Goal: Information Seeking & Learning: Learn about a topic

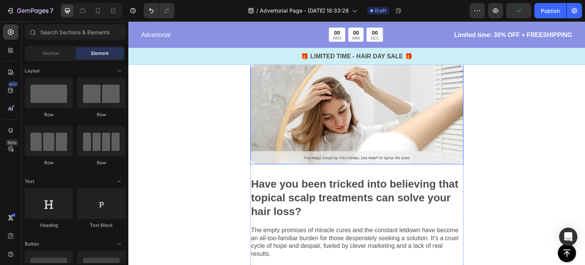
click at [389, 105] on img at bounding box center [356, 113] width 213 height 101
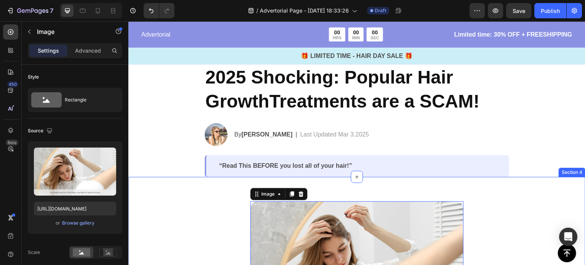
scroll to position [25, 0]
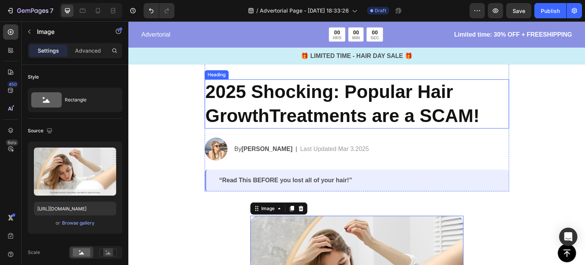
click at [298, 109] on h2 "2025 Shocking: Popular Hair GrowthTreatments are a SCAM!" at bounding box center [356, 103] width 305 height 49
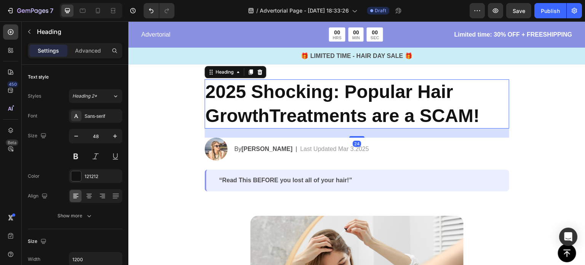
click at [376, 101] on h2 "2025 Shocking: Popular Hair GrowthTreatments are a SCAM!" at bounding box center [356, 103] width 305 height 49
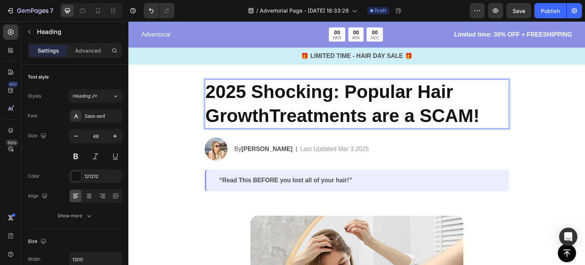
click at [484, 108] on p "2025 Shocking: Popular Hair GrowthTreatments are a SCAM!" at bounding box center [356, 104] width 303 height 48
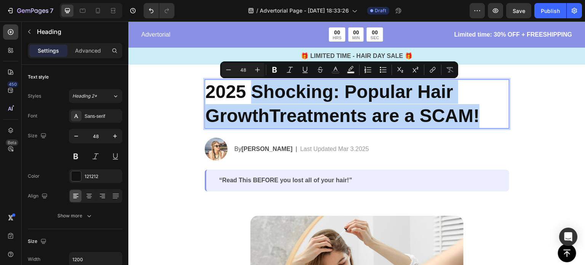
drag, startPoint x: 485, startPoint y: 112, endPoint x: 252, endPoint y: 88, distance: 234.3
click at [252, 88] on p "2025 Shocking: Popular Hair GrowthTreatments are a SCAM!" at bounding box center [356, 104] width 303 height 48
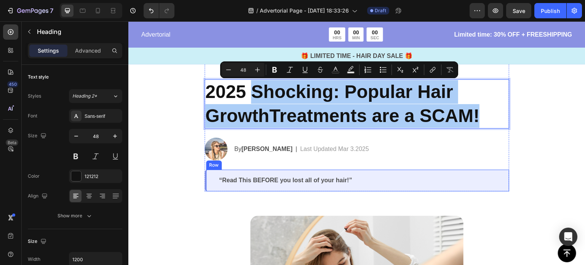
click at [303, 183] on p "“Read This BEFORE you lost all of your hair!”" at bounding box center [357, 180] width 277 height 8
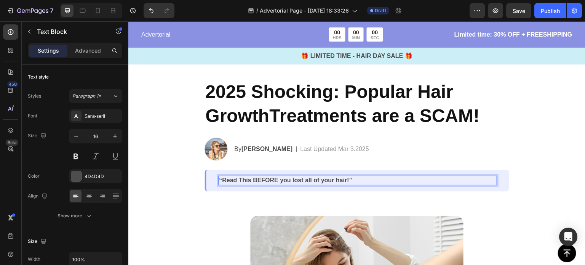
click at [323, 180] on p "“Read This BEFORE you lost all of your hair!”" at bounding box center [357, 180] width 277 height 8
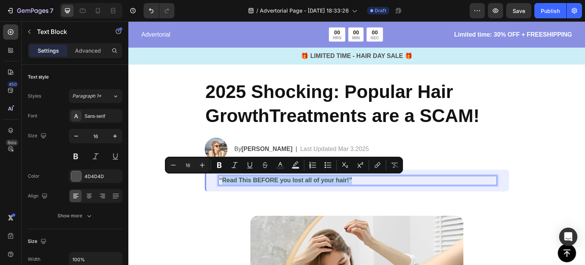
drag, startPoint x: 354, startPoint y: 177, endPoint x: 219, endPoint y: 180, distance: 136.0
click at [219, 180] on p "“Read This BEFORE you lost all of your hair!”" at bounding box center [357, 180] width 277 height 8
click at [302, 176] on p "“Read This BEFORE you lost all of your hair!”" at bounding box center [357, 180] width 277 height 8
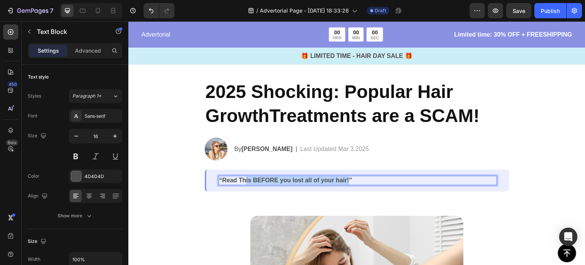
drag, startPoint x: 346, startPoint y: 178, endPoint x: 242, endPoint y: 181, distance: 104.4
click at [242, 181] on p "“Read This BEFORE you lost all of your hair!”" at bounding box center [357, 180] width 277 height 8
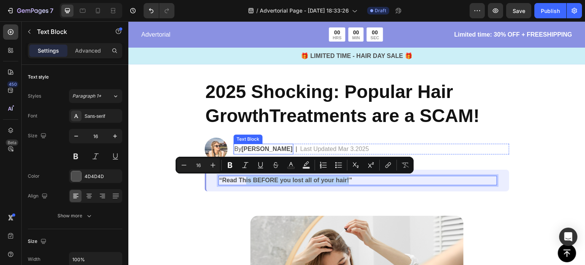
click at [251, 147] on strong "[PERSON_NAME]" at bounding box center [266, 148] width 51 height 6
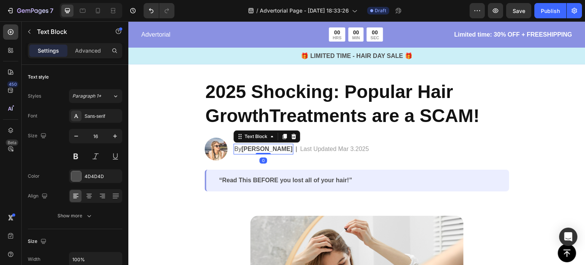
click at [262, 147] on strong "[PERSON_NAME]" at bounding box center [266, 148] width 51 height 6
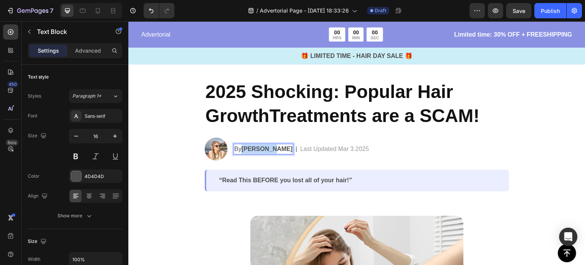
drag, startPoint x: 240, startPoint y: 147, endPoint x: 268, endPoint y: 152, distance: 28.6
click at [268, 152] on p "By [PERSON_NAME]" at bounding box center [263, 148] width 58 height 9
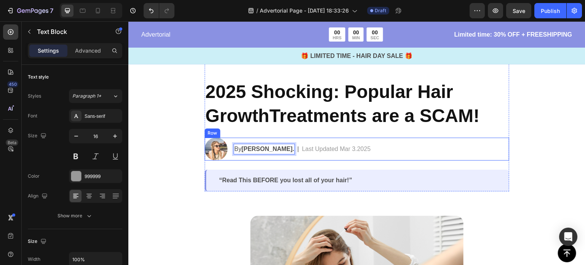
click at [328, 148] on p "Last Updated Mar 3.2025" at bounding box center [336, 148] width 69 height 9
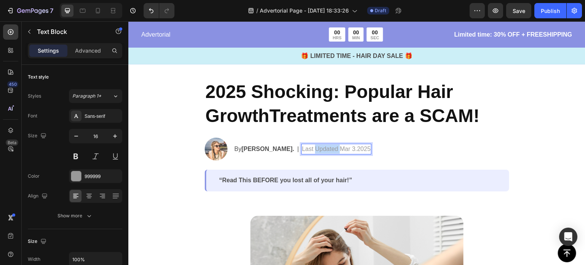
click at [328, 148] on p "Last Updated Mar 3.2025" at bounding box center [336, 148] width 69 height 9
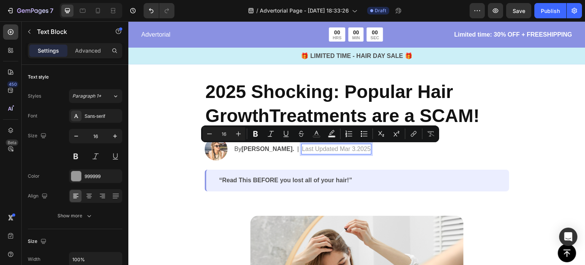
click at [306, 148] on p "Last Updated Mar 3.2025" at bounding box center [336, 148] width 69 height 9
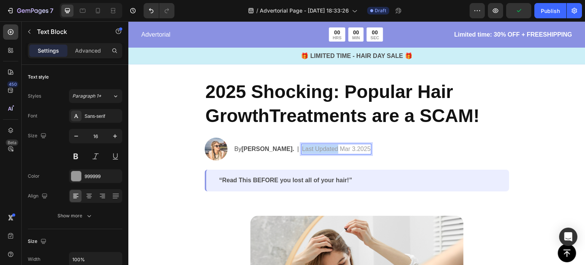
drag, startPoint x: 331, startPoint y: 150, endPoint x: 296, endPoint y: 151, distance: 35.4
click at [302, 151] on p "Last Updated Mar 3.2025" at bounding box center [336, 148] width 69 height 9
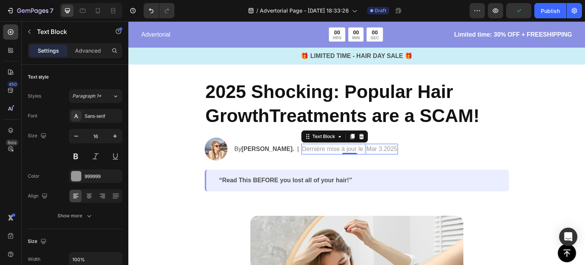
click at [359, 149] on p "Dernière mise à jour le Mar 3.2025" at bounding box center [350, 148] width 96 height 9
click at [382, 150] on p "Dernière mise à jour le Samedi Mar 3.2025" at bounding box center [361, 148] width 118 height 9
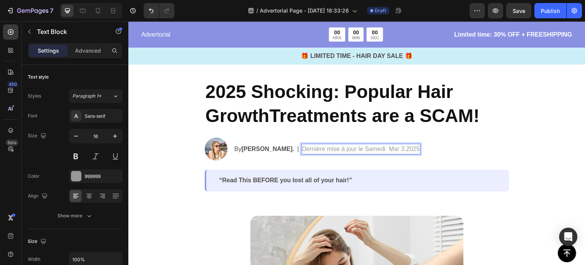
click at [380, 150] on p "Dernière mise à jour le Samedi Mar 3.2025" at bounding box center [361, 148] width 118 height 9
click at [460, 147] on p "Dernière mise à jour le Samedi 27 Septembre 2025 à 17h54 Mar 3.2025" at bounding box center [399, 148] width 195 height 9
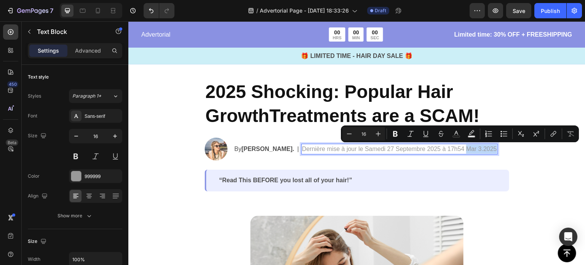
drag, startPoint x: 460, startPoint y: 147, endPoint x: 482, endPoint y: 150, distance: 23.1
click at [482, 150] on p "Dernière mise à jour le Samedi 27 Septembre 2025 à 17h54 Mar 3.2025" at bounding box center [399, 148] width 195 height 9
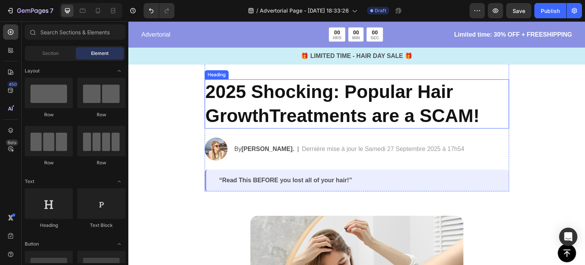
click at [327, 107] on p "2025 Shocking: Popular Hair GrowthTreatments are a SCAM!" at bounding box center [356, 104] width 303 height 48
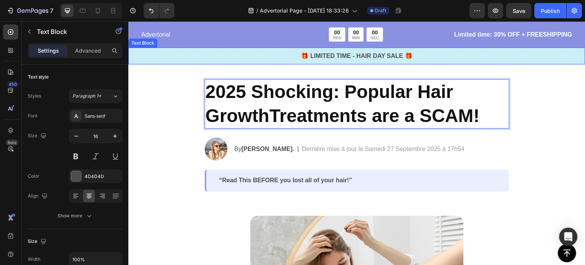
click at [391, 57] on p "🎁 LIMITED TIME - HAIR DAY SALE 🎁" at bounding box center [356, 55] width 455 height 9
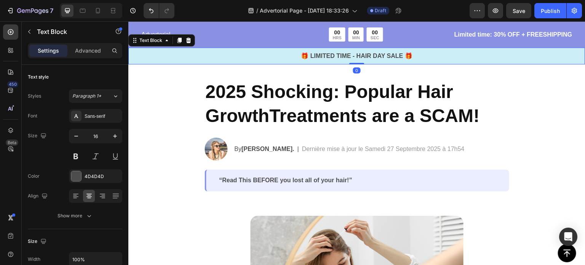
click at [391, 57] on p "🎁 LIMITED TIME - HAIR DAY SALE 🎁" at bounding box center [356, 55] width 455 height 9
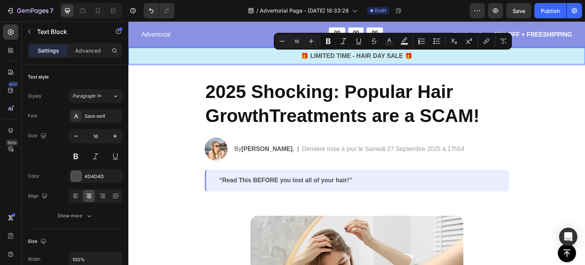
click at [407, 56] on p "🎁 LIMITED TIME - HAIR DAY SALE 🎁" at bounding box center [356, 55] width 455 height 9
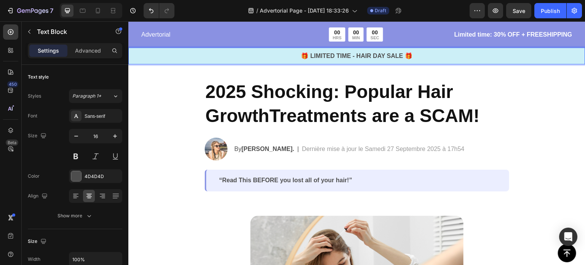
click at [422, 56] on p "🎁 LIMITED TIME - HAIR DAY SALE 🎁" at bounding box center [356, 55] width 455 height 9
click at [442, 61] on div "🎁 LIMITED TIME - HAIR DAY SALE 🎁" at bounding box center [356, 56] width 457 height 11
click at [474, 86] on p "2025 Shocking: Popular Hair GrowthTreatments are a SCAM!" at bounding box center [356, 104] width 303 height 48
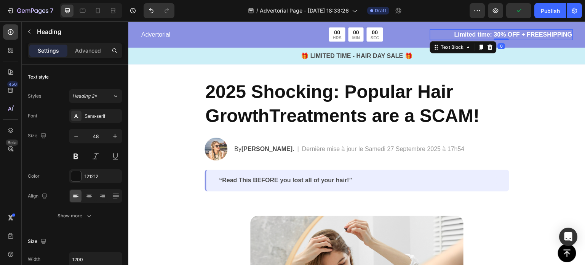
click at [446, 37] on p "Limited time: 30% OFF + FREESHIPPING" at bounding box center [502, 34] width 142 height 9
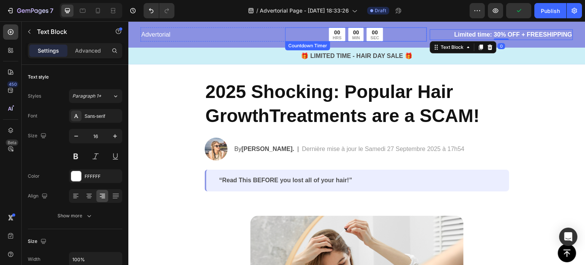
click at [267, 37] on p "Advertorial" at bounding box center [211, 34] width 140 height 9
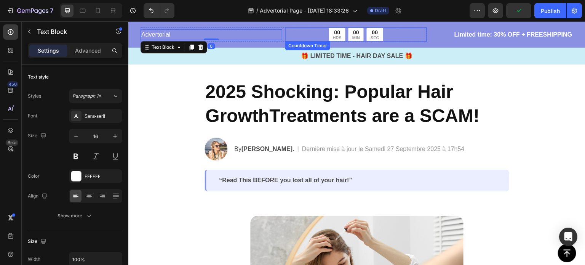
click at [385, 28] on div "00 HRS 00 MIN 00 SEC" at bounding box center [356, 34] width 142 height 14
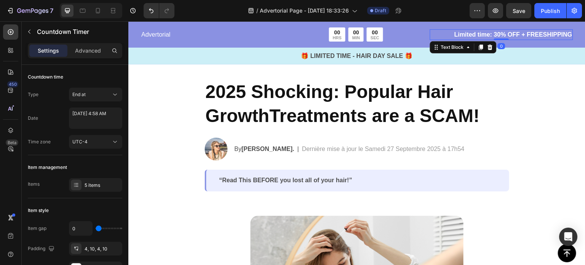
click at [465, 38] on p "Limited time: 30% OFF + FREESHIPPING" at bounding box center [502, 34] width 142 height 9
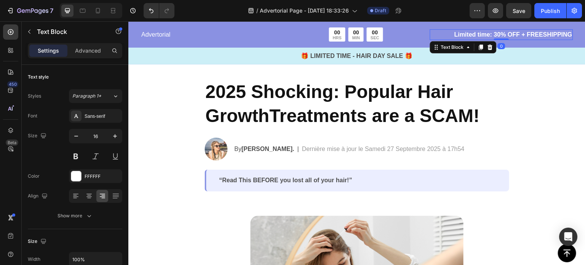
click at [497, 33] on p "Limited time: 30% OFF + FREESHIPPING" at bounding box center [502, 34] width 142 height 9
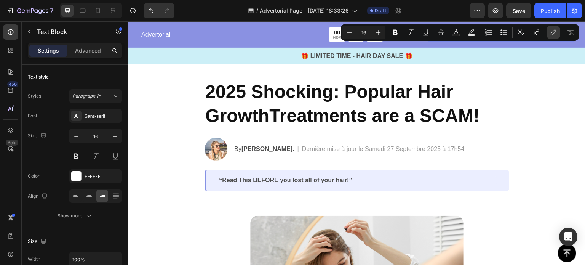
click at [548, 31] on button "link" at bounding box center [553, 33] width 14 height 14
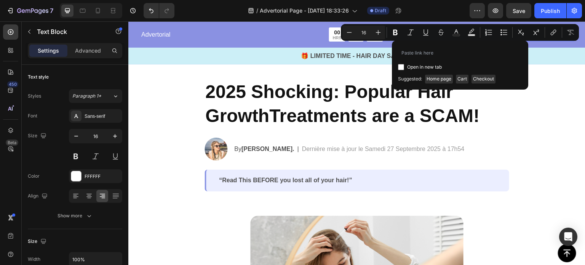
click at [556, 48] on div "🎁 LIMITED TIME - HAIR DAY SALE 🎁 Text Block" at bounding box center [356, 56] width 457 height 17
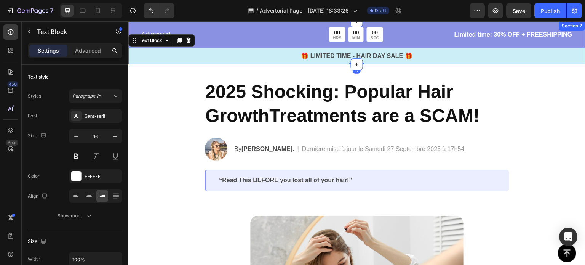
click at [557, 38] on p "Limited time: 30% OFF + FREESHIPPING" at bounding box center [502, 34] width 142 height 9
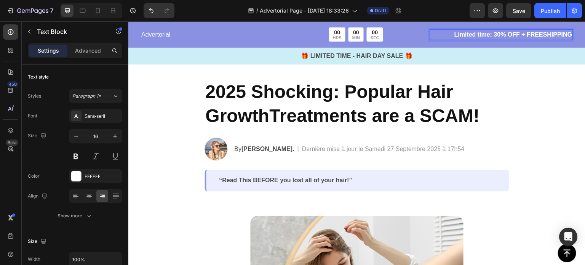
click at [516, 34] on p "Limited time: 30% OFF + FREESHIPPING" at bounding box center [502, 34] width 142 height 9
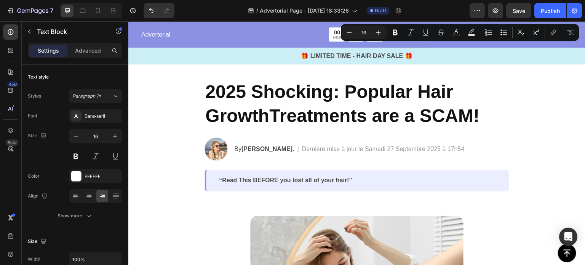
drag, startPoint x: 489, startPoint y: 33, endPoint x: 560, endPoint y: 39, distance: 72.3
click at [560, 39] on div "Limited time: 30% OFF + FREESHIPPING" at bounding box center [501, 34] width 143 height 11
click at [469, 48] on div "🎁 LIMITED TIME - HAIR DAY SALE 🎁 Text Block" at bounding box center [356, 56] width 457 height 17
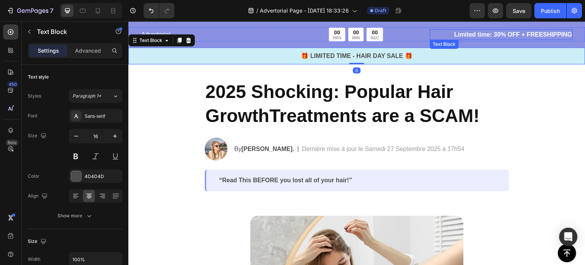
click at [452, 32] on p "Limited time: 30% OFF + FREESHIPPING" at bounding box center [502, 34] width 142 height 9
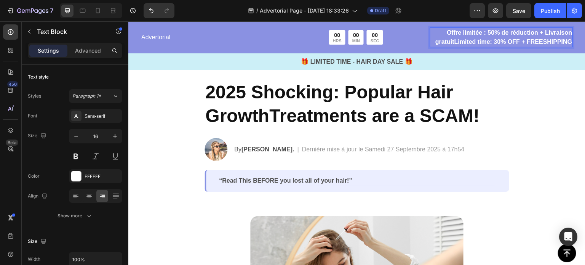
scroll to position [40, 0]
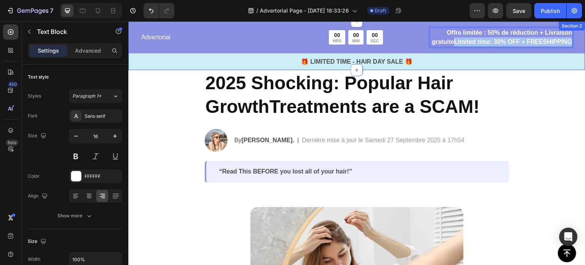
drag, startPoint x: 495, startPoint y: 40, endPoint x: 569, endPoint y: 59, distance: 76.9
click at [570, 59] on div "Advertorial Text Block 00 HRS 00 MIN 00 SEC Countdown Timer Row Offre limitée :…" at bounding box center [356, 48] width 457 height 43
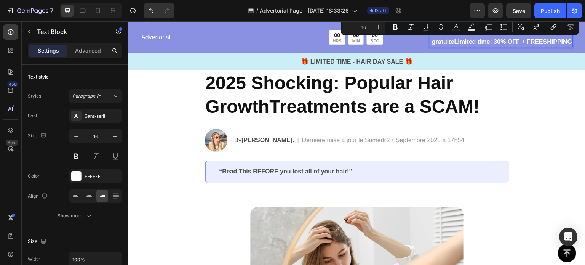
scroll to position [30, 0]
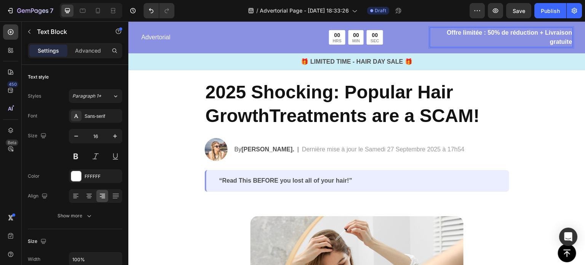
click at [431, 37] on p "Offre limitée : 50% de réduction + Livraison gratuite" at bounding box center [502, 37] width 142 height 18
click at [435, 34] on p "Offre limitée : 50% de réduction + Livraison gratuite" at bounding box center [502, 37] width 142 height 18
click at [413, 36] on div "00 HRS 00 MIN 00 SEC" at bounding box center [356, 37] width 142 height 14
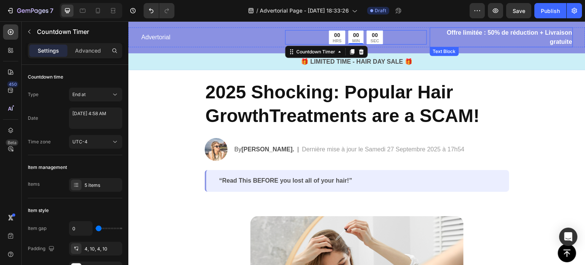
click at [470, 36] on p "Offre limitée : 50% de réduction + Livraison gratuite" at bounding box center [502, 37] width 142 height 18
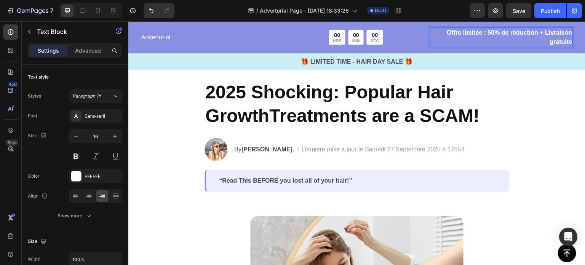
click at [541, 34] on p "Offre limitée : 50% de réduction + Livraison gratuite" at bounding box center [502, 37] width 142 height 18
click at [535, 31] on p "Offre limitée : 50% de réduction + Livraison gratuite" at bounding box center [502, 37] width 142 height 18
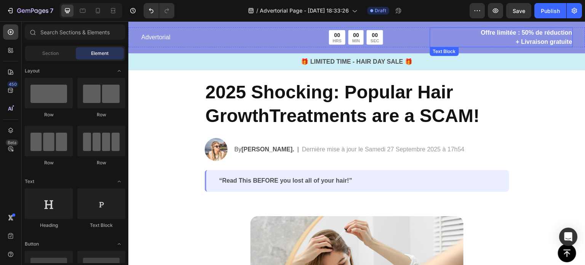
click at [524, 40] on p "+ Livraison gratuite" at bounding box center [502, 41] width 142 height 9
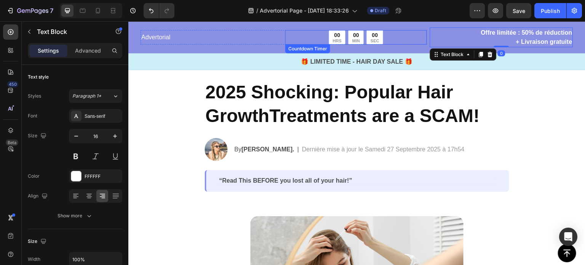
click at [404, 41] on div "00 HRS 00 MIN 00 SEC" at bounding box center [356, 37] width 142 height 14
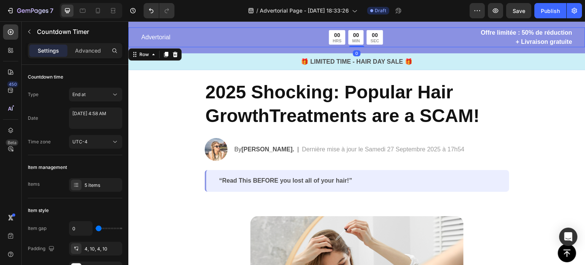
click at [409, 45] on div "Advertorial Text Block 00 HRS 00 MIN 00 SEC Countdown Timer Row" at bounding box center [284, 37] width 286 height 20
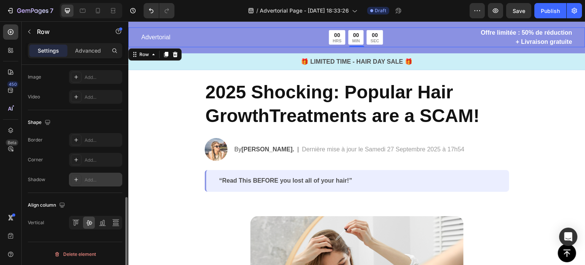
scroll to position [202, 0]
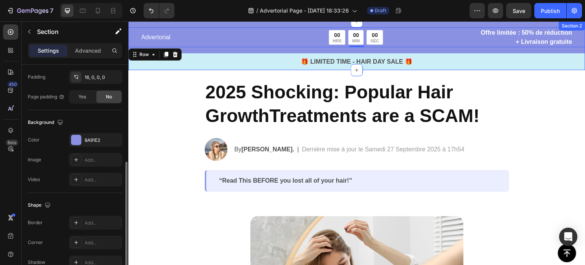
click at [219, 48] on div "Advertorial Text Block 00 HRS 00 MIN 00 SEC Countdown Timer Row Offre limitée :…" at bounding box center [356, 48] width 457 height 43
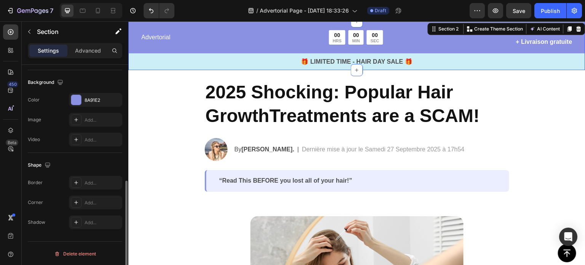
scroll to position [192, 0]
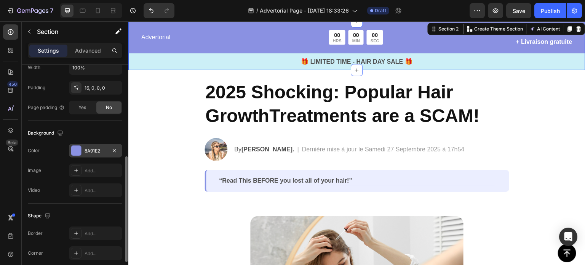
click at [77, 149] on div at bounding box center [76, 150] width 10 height 10
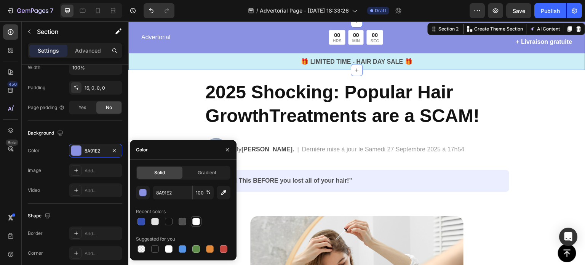
click at [196, 221] on div at bounding box center [196, 221] width 8 height 8
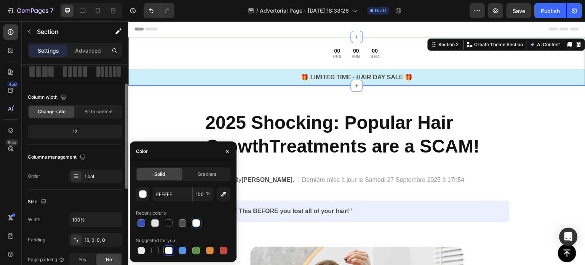
scroll to position [0, 0]
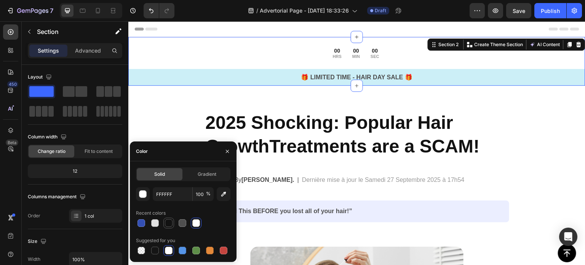
click at [164, 224] on div at bounding box center [168, 222] width 9 height 9
type input "121212"
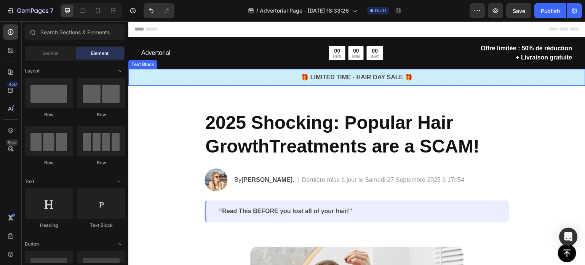
click at [451, 77] on p "🎁 LIMITED TIME - HAIR DAY SALE 🎁" at bounding box center [356, 77] width 455 height 9
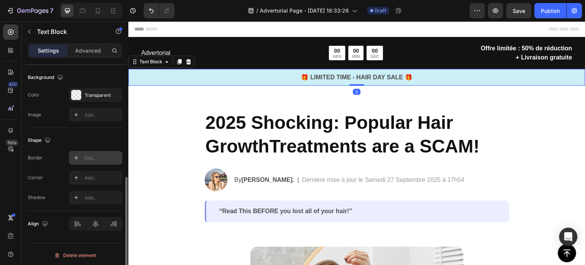
scroll to position [202, 0]
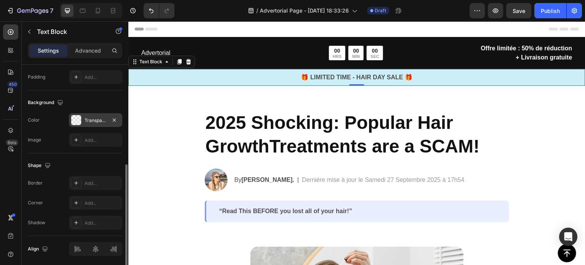
click at [76, 120] on div at bounding box center [76, 120] width 10 height 10
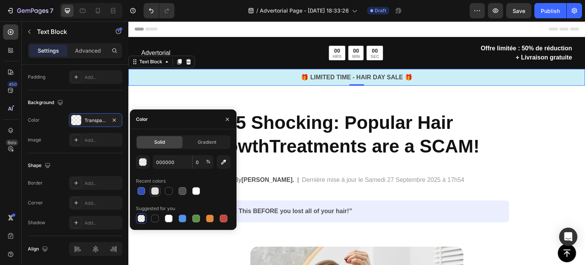
click at [155, 190] on div at bounding box center [155, 191] width 8 height 8
type input "E2E2E2"
type input "100"
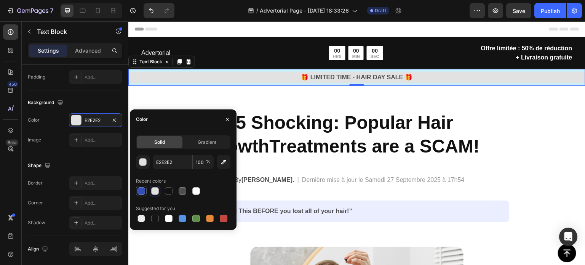
click at [141, 192] on div at bounding box center [141, 191] width 8 height 8
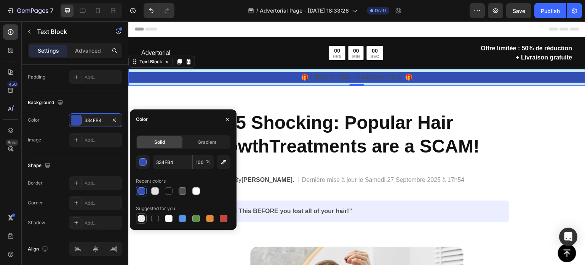
click at [143, 216] on div at bounding box center [141, 218] width 8 height 8
type input "000000"
type input "0"
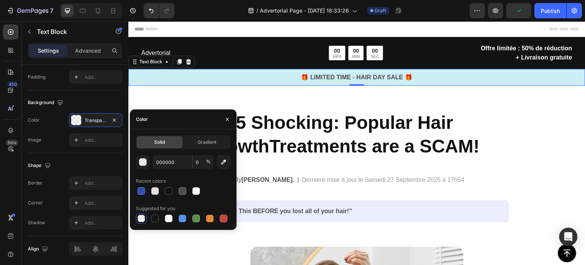
click at [243, 82] on div "🎁 LIMITED TIME - HAIR DAY SALE 🎁" at bounding box center [356, 77] width 457 height 11
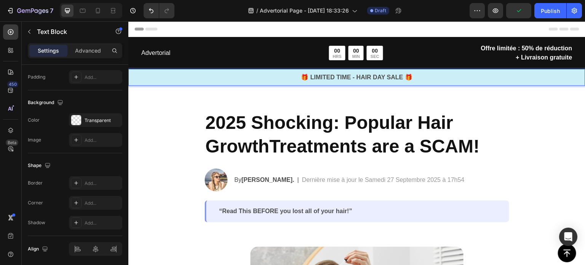
click at [245, 80] on p "🎁 LIMITED TIME - HAIR DAY SALE 🎁" at bounding box center [356, 77] width 455 height 9
click at [246, 75] on p "🎁 LIMITED TIME - HAIR DAY SALE 🎁" at bounding box center [356, 77] width 455 height 9
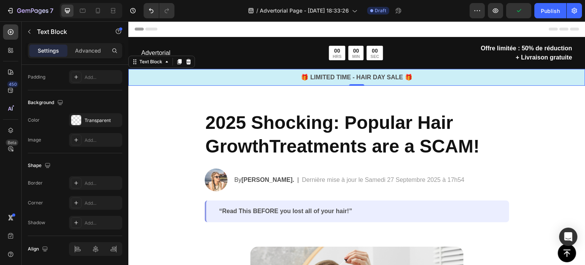
click at [246, 70] on div "🎁 LIMITED TIME - HAIR DAY SALE 🎁 Text Block 0" at bounding box center [356, 77] width 457 height 17
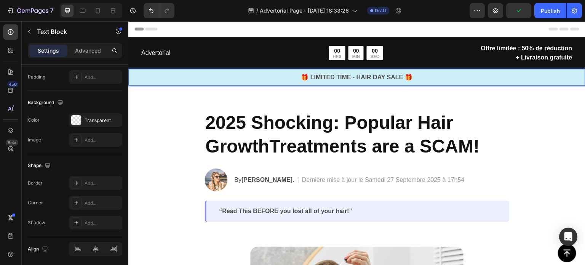
click at [246, 73] on p "🎁 LIMITED TIME - HAIR DAY SALE 🎁" at bounding box center [356, 77] width 455 height 9
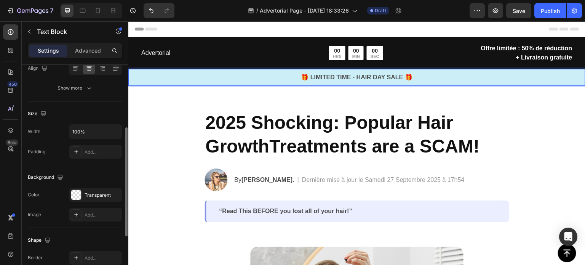
scroll to position [0, 0]
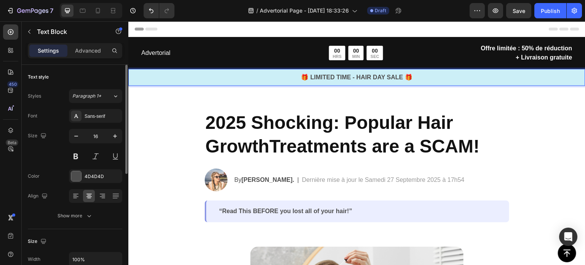
drag, startPoint x: 535, startPoint y: 112, endPoint x: 519, endPoint y: 110, distance: 16.0
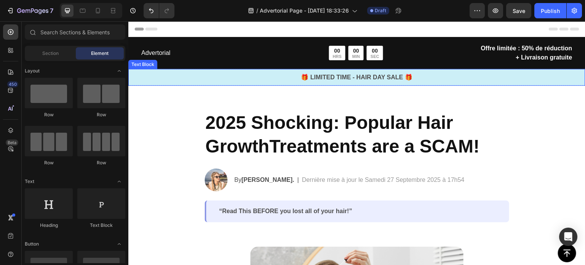
click at [388, 75] on p "🎁 LIMITED TIME - HAIR DAY SALE 🎁" at bounding box center [356, 77] width 455 height 9
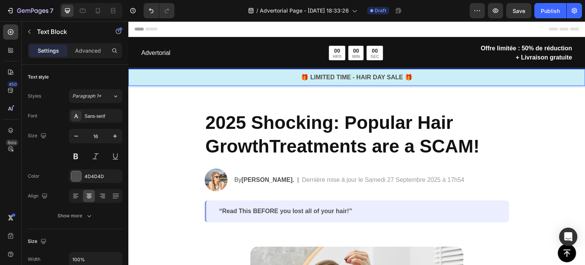
click at [403, 74] on p "🎁 LIMITED TIME - HAIR DAY SALE 🎁" at bounding box center [356, 77] width 455 height 9
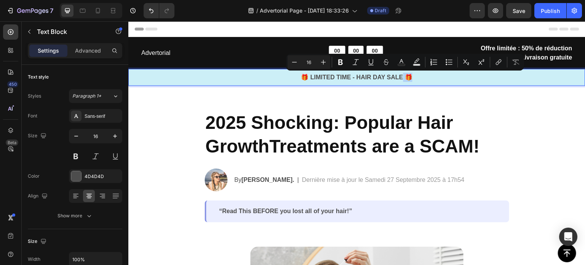
click at [341, 71] on div "🎁 LIMITED TIME - HAIR DAY SALE 🎁 Text Block 0" at bounding box center [356, 77] width 457 height 17
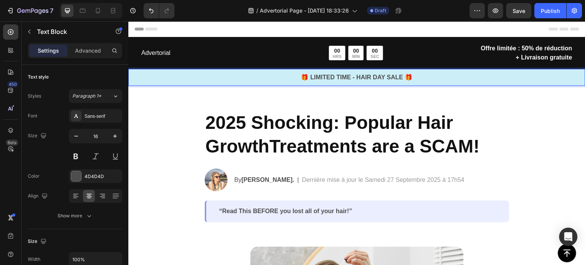
click at [316, 79] on p "🎁 LIMITED TIME - HAIR DAY SALE 🎁" at bounding box center [356, 77] width 455 height 9
click at [302, 77] on p "🎁 LIMITED TIME - HAIR DAY SALE 🎁" at bounding box center [356, 77] width 455 height 9
click at [305, 77] on p "🎁 LIMITED TIME - HAIR DAY SALE 🎁" at bounding box center [356, 77] width 455 height 9
click at [308, 77] on p "🎁 LIMITED TIME - HAIR DAY SALE 🎁" at bounding box center [356, 77] width 455 height 9
click at [397, 76] on p "LIMITED TIME - HAIR DAY SALE 🎁" at bounding box center [356, 77] width 455 height 9
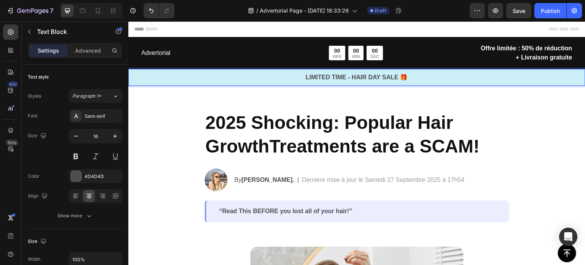
click at [403, 76] on p "LIMITED TIME - HAIR DAY SALE 🎁" at bounding box center [356, 77] width 455 height 9
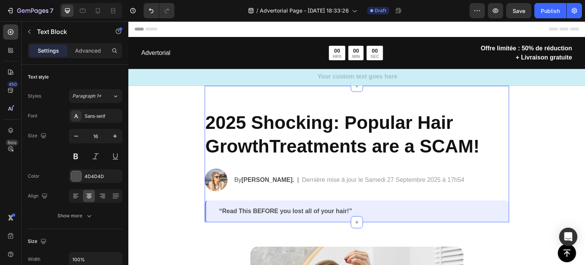
click at [436, 93] on div "2025 Shocking: Popular Hair GrowthTreatments are a SCAM! Heading Image By [PERS…" at bounding box center [356, 154] width 305 height 136
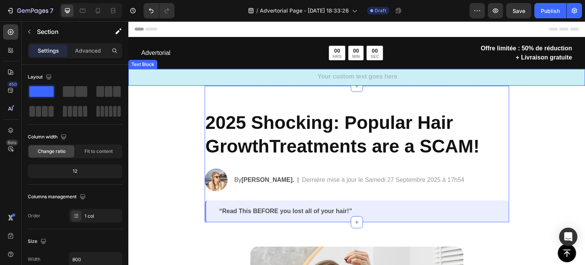
click at [436, 73] on div "Rich Text Editor. Editing area: main" at bounding box center [356, 77] width 457 height 11
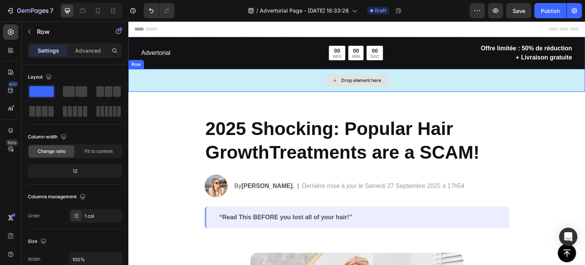
click at [437, 89] on div "Drop element here" at bounding box center [356, 80] width 457 height 23
click at [453, 78] on div "Drop element here" at bounding box center [356, 80] width 457 height 23
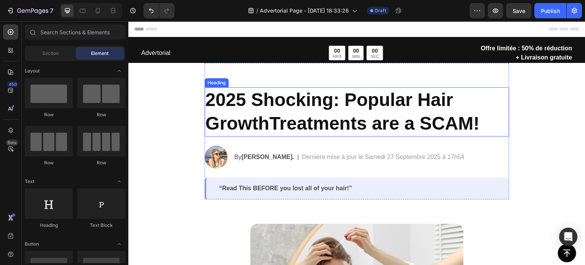
click at [308, 92] on p "2025 Shocking: Popular Hair GrowthTreatments are a SCAM!" at bounding box center [356, 112] width 303 height 48
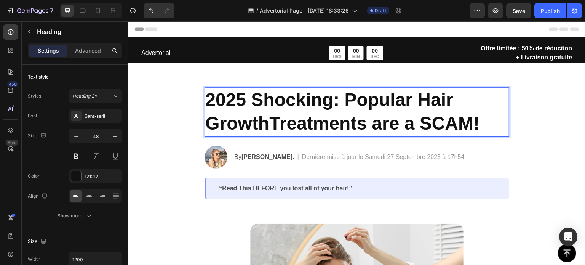
click at [476, 121] on p "2025 Shocking: Popular Hair GrowthTreatments are a SCAM!" at bounding box center [356, 112] width 303 height 48
click at [467, 125] on p "2025 Shocking: Popular Hair GrowthTreatments are a SCAM!" at bounding box center [356, 112] width 303 height 48
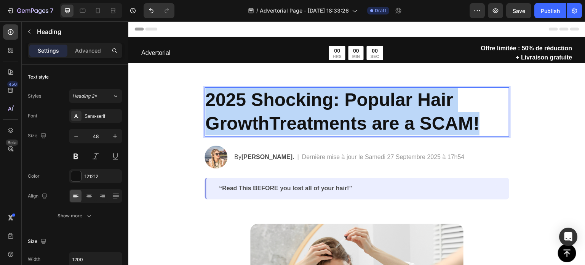
drag, startPoint x: 473, startPoint y: 128, endPoint x: 197, endPoint y: 87, distance: 278.3
click at [198, 87] on section "2025 Shocking: Popular Hair GrowthTreatments are a SCAM! Heading 24 Image By [P…" at bounding box center [356, 131] width 317 height 136
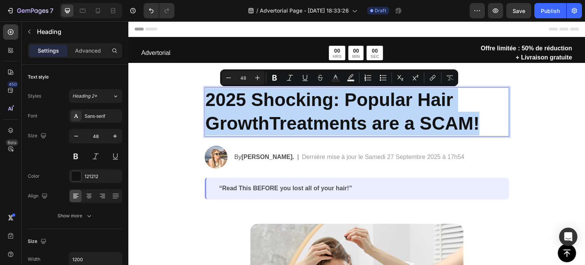
copy p "2025 Shocking: Popular Hair GrowthTreatments are a SCAM!"
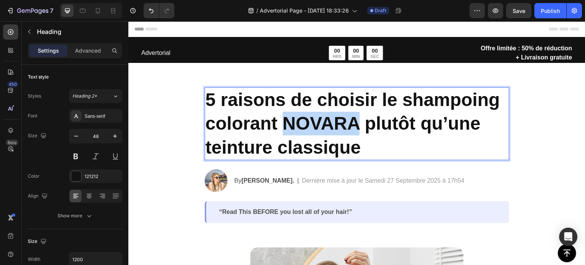
drag, startPoint x: 356, startPoint y: 123, endPoint x: 278, endPoint y: 120, distance: 77.7
click at [278, 120] on strong "5 raisons de choisir le shampoing colorant NOVARA plutôt qu’une teinture classi…" at bounding box center [352, 123] width 295 height 68
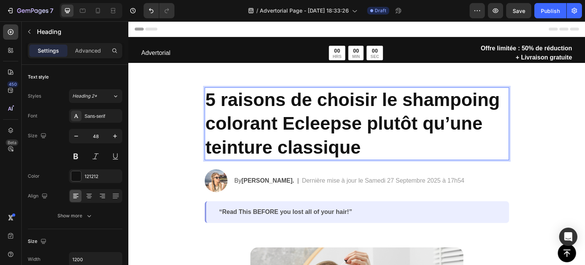
click at [360, 146] on p "5 raisons de choisir le shampoing colorant Ecleepse plutôt qu’une teinture clas…" at bounding box center [356, 123] width 303 height 71
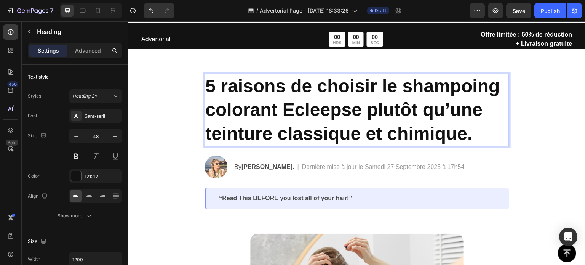
scroll to position [25, 0]
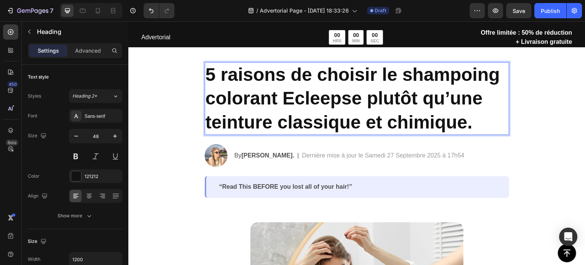
click at [445, 81] on strong "5 raisons de choisir le shampoing colorant Ecleepse plutôt qu’une teinture clas…" at bounding box center [352, 98] width 295 height 68
click at [402, 70] on strong "5 raisons de choisir le shampoing colorant Ecleepse plutôt qu’une teinture clas…" at bounding box center [352, 98] width 295 height 68
click at [275, 97] on strong "5 raisons de choisir le shampoing colorant Ecleepse plutôt qu’une teinture clas…" at bounding box center [352, 98] width 295 height 68
click at [408, 75] on strong "5 raisons de choisir le shampoing colorant Ecleepse plutôt qu’une teinture clas…" at bounding box center [352, 98] width 295 height 68
click at [387, 74] on strong "5 raisons de choisir le shampoing colorant Ecleepse plutôt qu’une teinture clas…" at bounding box center [352, 98] width 295 height 68
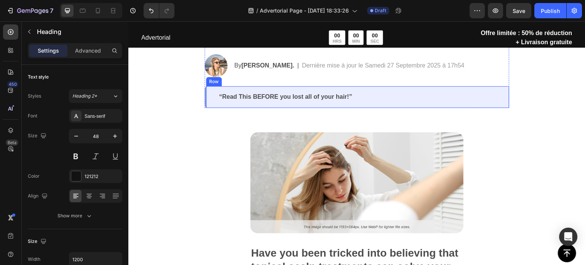
scroll to position [101, 0]
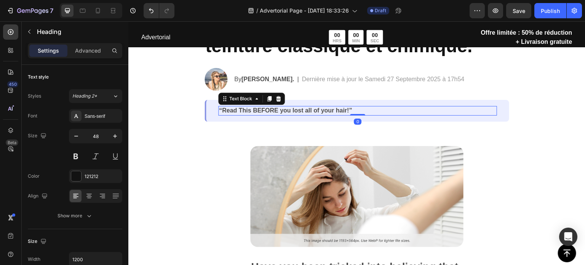
click at [329, 113] on p "“Read This BEFORE you lost all of your hair!”" at bounding box center [357, 111] width 277 height 8
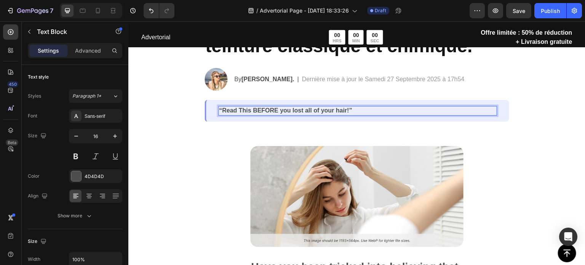
click at [219, 109] on p "“Read This BEFORE you lost all of your hair!”" at bounding box center [357, 111] width 277 height 8
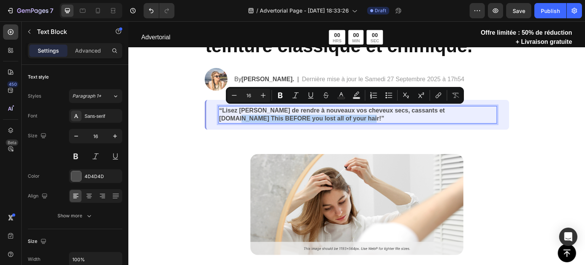
drag, startPoint x: 332, startPoint y: 115, endPoint x: 447, endPoint y: 114, distance: 114.6
click at [447, 114] on p "“Lisez [PERSON_NAME] de rendre à nouveaux vos cheveux secs, cassants et [DOMAIN…" at bounding box center [357, 115] width 277 height 16
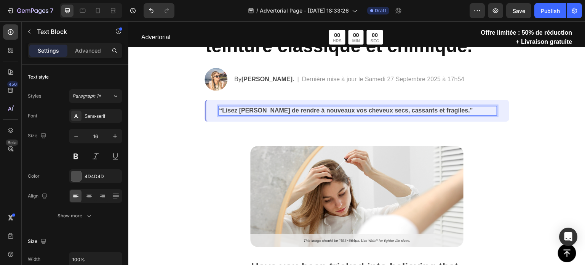
click at [238, 109] on p "“Lisez [PERSON_NAME] de rendre à nouveaux vos cheveux secs, cassants et fragile…" at bounding box center [357, 111] width 277 height 8
click at [236, 109] on p "“Lisez [PERSON_NAME] de rendre à nouveaux vos cheveux secs, cassants et fragile…" at bounding box center [357, 111] width 277 height 8
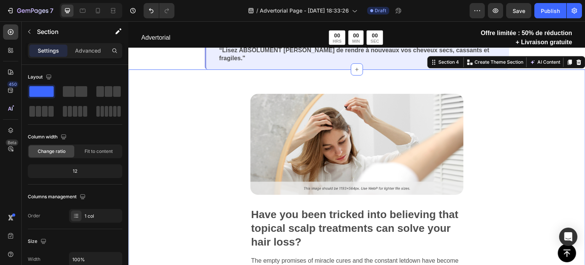
scroll to position [177, 0]
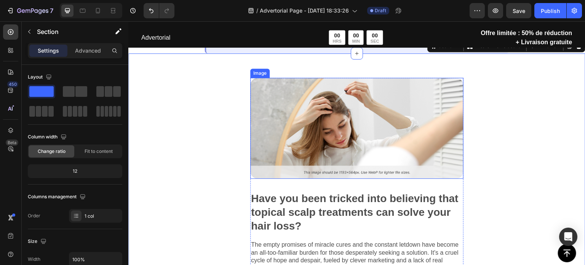
click at [340, 113] on img at bounding box center [356, 128] width 213 height 101
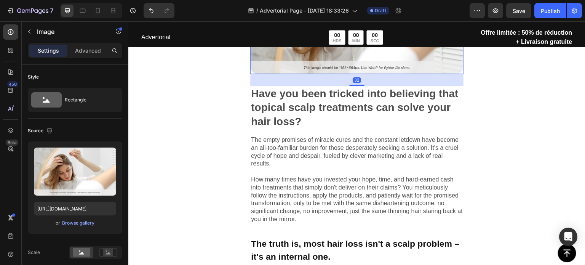
scroll to position [279, 0]
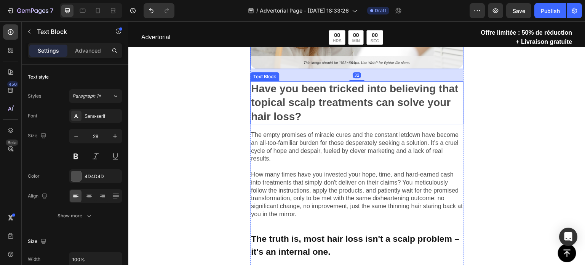
click at [374, 104] on p "Have you been tricked into believing that topical scalp treatments can solve yo…" at bounding box center [357, 103] width 212 height 42
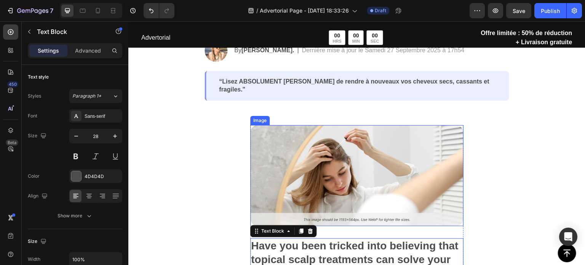
scroll to position [203, 0]
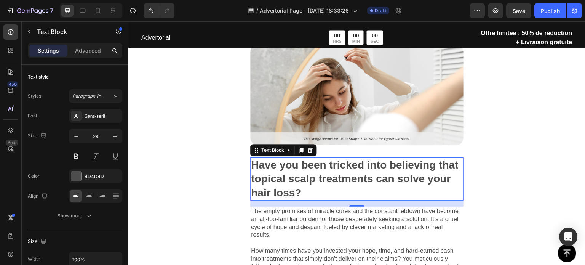
click at [346, 187] on p "Have you been tricked into believing that topical scalp treatments can solve yo…" at bounding box center [357, 179] width 212 height 42
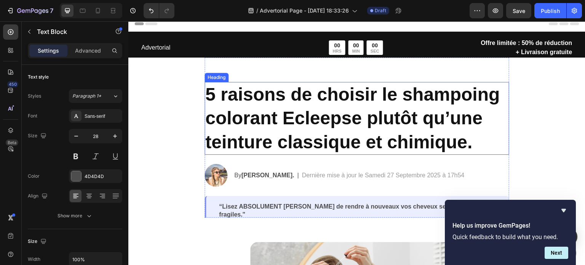
scroll to position [0, 0]
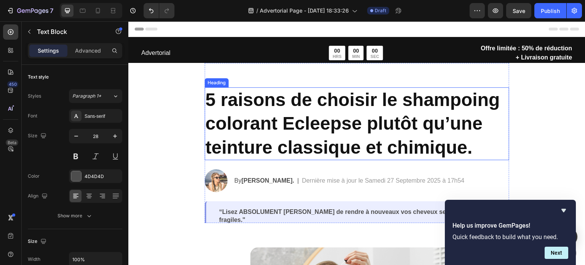
click at [270, 121] on strong "5 raisons de choisir le shampoing colorant Ecleepse plutôt qu’une teinture clas…" at bounding box center [352, 123] width 295 height 68
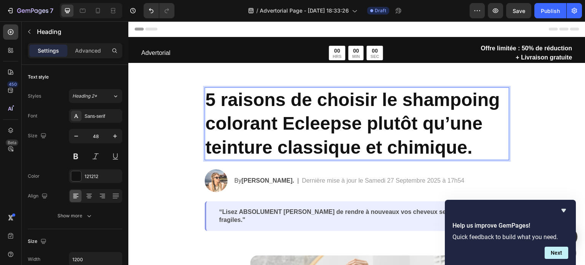
click at [473, 149] on h2 "5 raisons de choisir le shampoing colorant Ecleepse plutôt qu’une teinture clas…" at bounding box center [356, 123] width 305 height 73
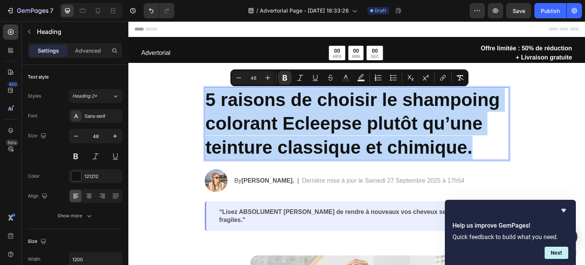
drag, startPoint x: 479, startPoint y: 151, endPoint x: 205, endPoint y: 98, distance: 278.8
click at [205, 98] on p "5 raisons de choisir le shampoing colorant Ecleepse plutôt qu’une teinture clas…" at bounding box center [356, 123] width 303 height 71
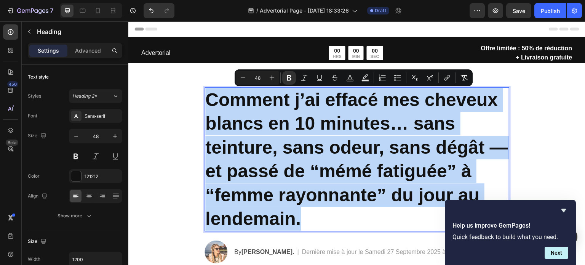
drag, startPoint x: 305, startPoint y: 228, endPoint x: 203, endPoint y: 96, distance: 166.7
click at [205, 96] on p "Comment j’ai effacé mes cheveux blancs en 10 minutes… sans teinture, sans odeur…" at bounding box center [356, 159] width 303 height 142
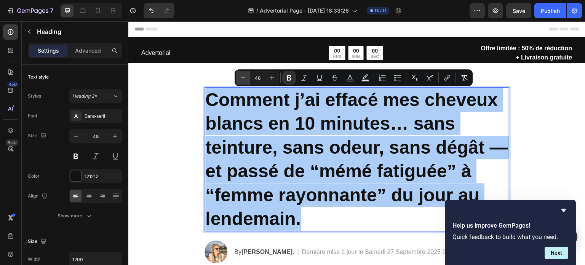
click at [243, 77] on icon "Editor contextual toolbar" at bounding box center [243, 78] width 8 height 8
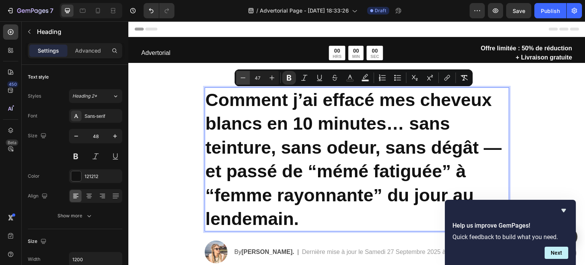
click at [243, 77] on icon "Editor contextual toolbar" at bounding box center [243, 78] width 8 height 8
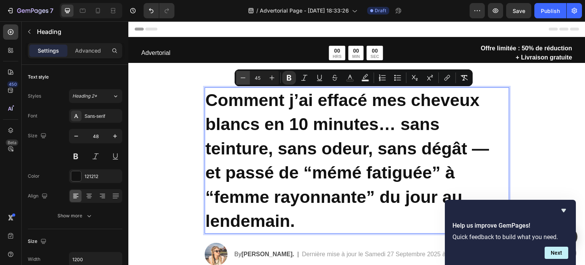
click at [243, 77] on icon "Editor contextual toolbar" at bounding box center [243, 78] width 8 height 8
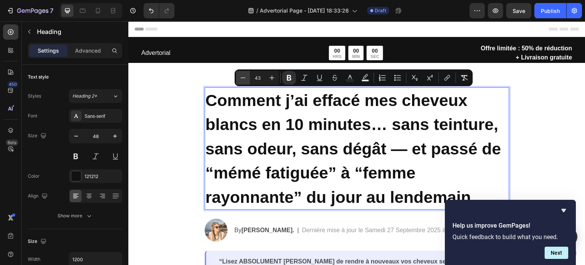
click at [243, 77] on icon "Editor contextual toolbar" at bounding box center [243, 78] width 8 height 8
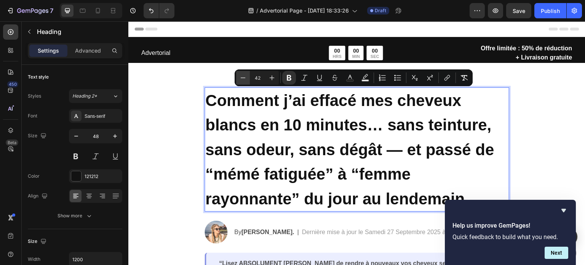
click at [243, 77] on icon "Editor contextual toolbar" at bounding box center [243, 78] width 8 height 8
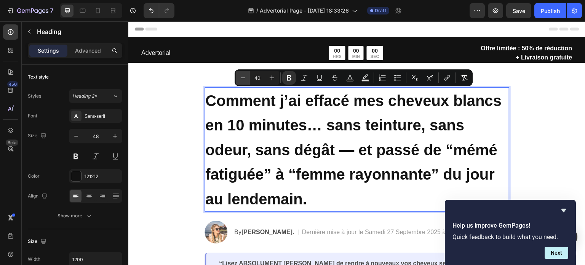
click at [243, 77] on icon "Editor contextual toolbar" at bounding box center [243, 78] width 8 height 8
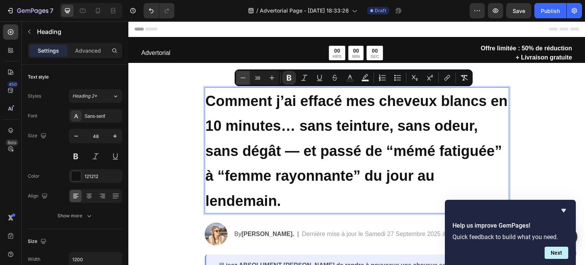
click at [243, 77] on icon "Editor contextual toolbar" at bounding box center [243, 78] width 8 height 8
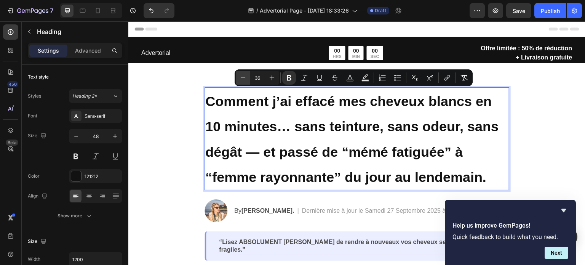
click at [243, 77] on icon "Editor contextual toolbar" at bounding box center [243, 78] width 8 height 8
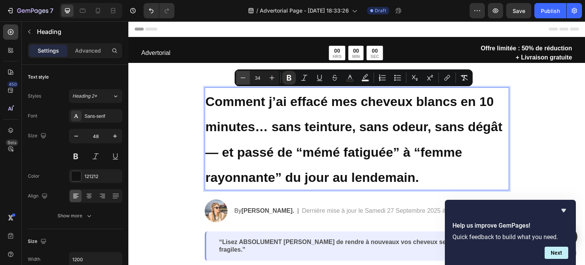
click at [243, 77] on icon "Editor contextual toolbar" at bounding box center [243, 78] width 8 height 8
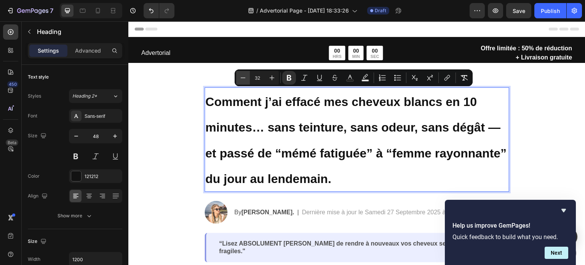
click at [243, 77] on icon "Editor contextual toolbar" at bounding box center [243, 78] width 8 height 8
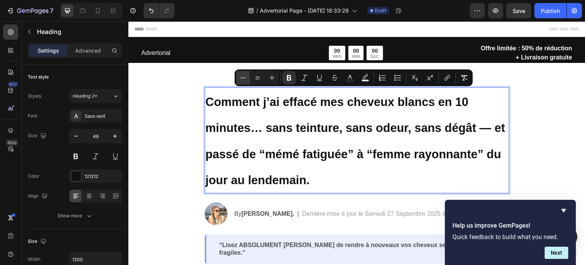
click at [243, 77] on icon "Editor contextual toolbar" at bounding box center [243, 78] width 8 height 8
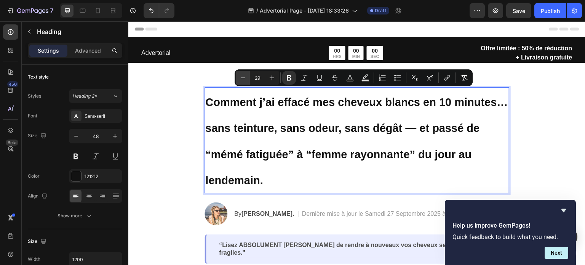
click at [243, 77] on icon "Editor contextual toolbar" at bounding box center [243, 78] width 8 height 8
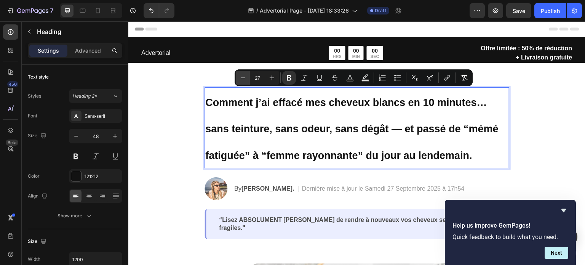
click at [243, 77] on icon "Editor contextual toolbar" at bounding box center [243, 78] width 8 height 8
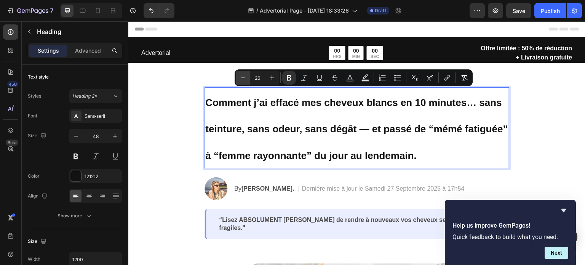
click at [243, 77] on icon "Editor contextual toolbar" at bounding box center [243, 78] width 8 height 8
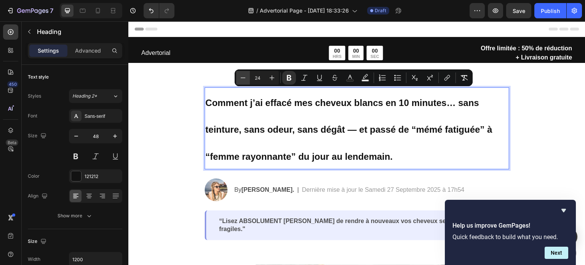
click at [243, 77] on icon "Editor contextual toolbar" at bounding box center [243, 78] width 8 height 8
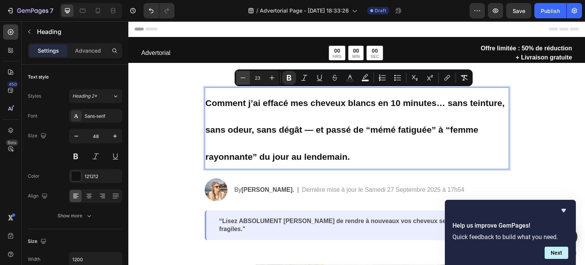
click at [243, 77] on icon "Editor contextual toolbar" at bounding box center [243, 78] width 8 height 8
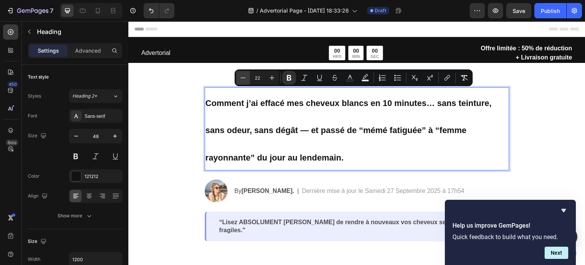
click at [243, 77] on icon "Editor contextual toolbar" at bounding box center [243, 78] width 8 height 8
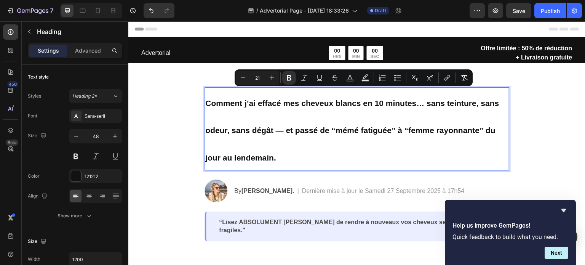
click at [261, 81] on input "21" at bounding box center [257, 77] width 15 height 9
click at [273, 77] on icon "Editor contextual toolbar" at bounding box center [272, 78] width 8 height 8
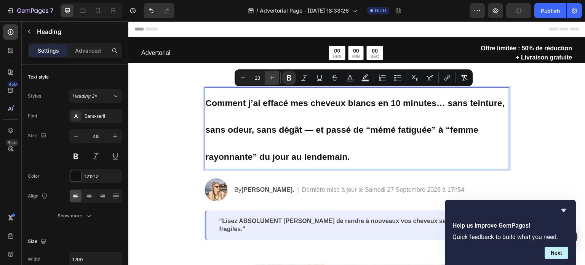
click at [273, 77] on icon "Editor contextual toolbar" at bounding box center [272, 78] width 8 height 8
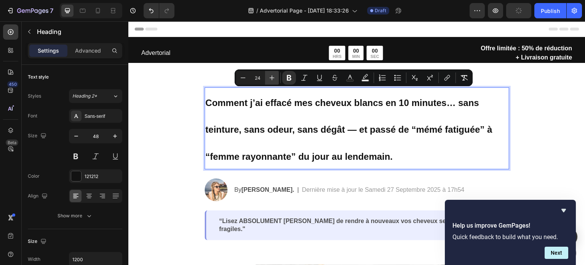
click at [273, 77] on icon "Editor contextual toolbar" at bounding box center [272, 78] width 8 height 8
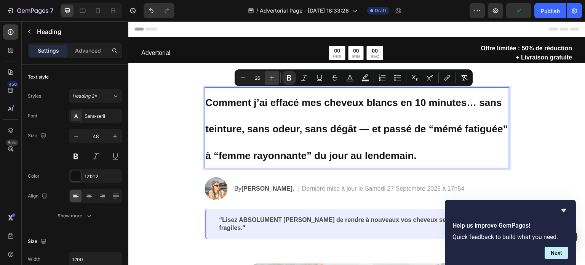
click at [273, 77] on icon "Editor contextual toolbar" at bounding box center [272, 78] width 8 height 8
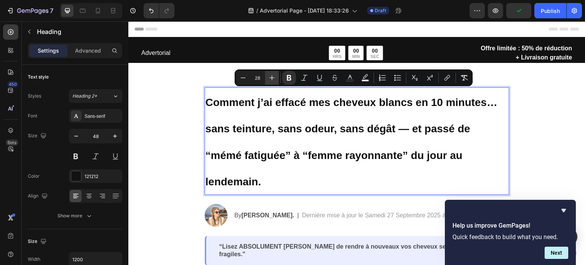
click at [273, 77] on icon "Editor contextual toolbar" at bounding box center [272, 78] width 8 height 8
type input "29"
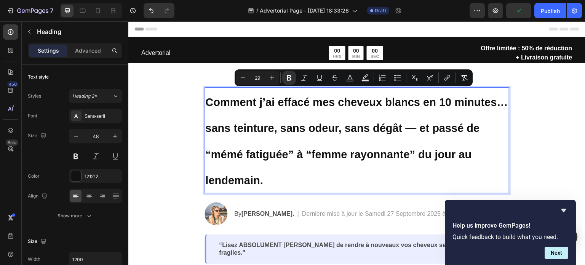
drag, startPoint x: 366, startPoint y: 171, endPoint x: 372, endPoint y: 171, distance: 5.3
click at [367, 171] on p "Comment j’ai effacé mes cheveux blancs en 10 minutes… sans teinture, sans odeur…" at bounding box center [356, 140] width 303 height 104
click at [398, 174] on p "Comment j’ai effacé mes cheveux blancs en 10 minutes… sans teinture, sans odeur…" at bounding box center [356, 140] width 303 height 104
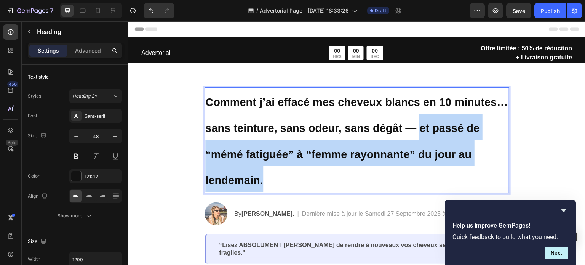
drag, startPoint x: 418, startPoint y: 179, endPoint x: 415, endPoint y: 132, distance: 46.9
click at [415, 132] on p "Comment j’ai effacé mes cheveux blancs en 10 minutes… sans teinture, sans odeur…" at bounding box center [356, 140] width 303 height 104
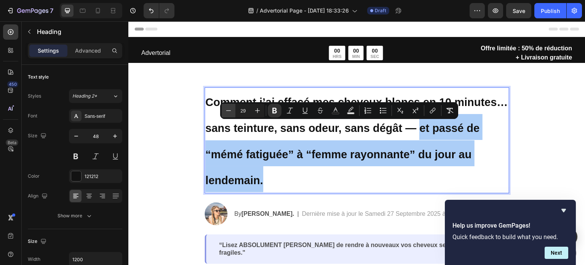
click at [228, 109] on icon "Editor contextual toolbar" at bounding box center [229, 111] width 8 height 8
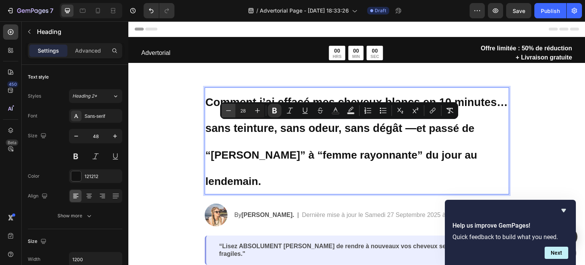
click at [228, 109] on icon "Editor contextual toolbar" at bounding box center [229, 111] width 8 height 8
type input "24"
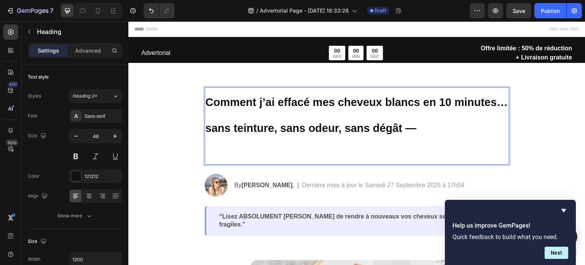
drag, startPoint x: 241, startPoint y: 140, endPoint x: 240, endPoint y: 146, distance: 6.2
click at [240, 146] on p "Comment j’ai effacé mes cheveux blancs en 10 minutes… sans teinture, sans odeur…" at bounding box center [356, 126] width 303 height 76
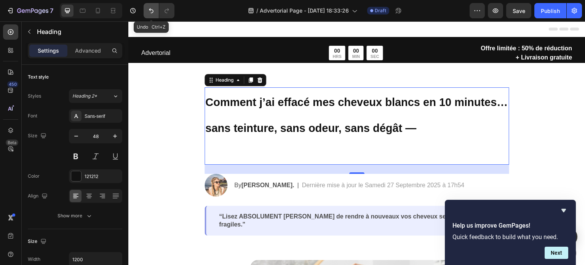
click at [150, 12] on icon "Undo/Redo" at bounding box center [151, 11] width 8 height 8
click at [145, 12] on button "Undo/Redo" at bounding box center [151, 10] width 15 height 15
click at [151, 13] on icon "Undo/Redo" at bounding box center [151, 10] width 5 height 5
click at [148, 10] on icon "Undo/Redo" at bounding box center [151, 11] width 8 height 8
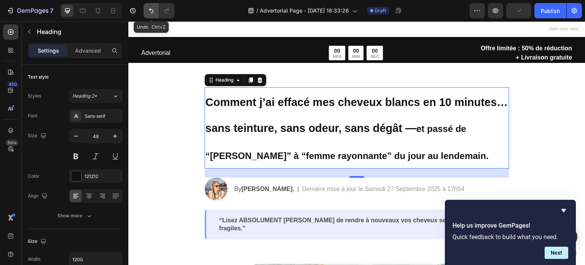
click at [148, 10] on icon "Undo/Redo" at bounding box center [151, 11] width 8 height 8
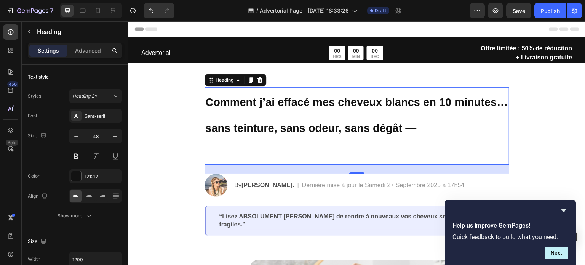
click at [434, 126] on h2 "Comment j’ai effacé mes cheveux blancs en 10 minutes… sans teinture, sans odeur…" at bounding box center [356, 125] width 305 height 77
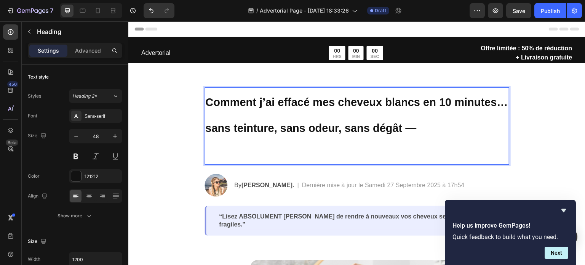
drag, startPoint x: 414, startPoint y: 126, endPoint x: 467, endPoint y: 126, distance: 53.7
click at [467, 126] on p "Comment j’ai effacé mes cheveux blancs en 10 minutes… sans teinture, sans odeur…" at bounding box center [356, 126] width 303 height 76
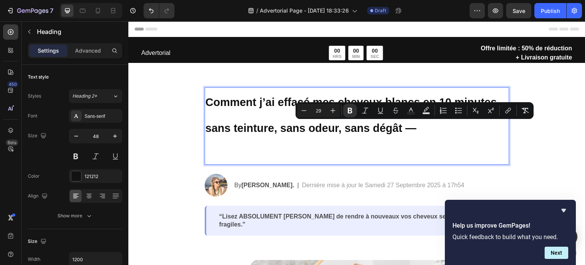
click at [438, 134] on p "Comment j’ai effacé mes cheveux blancs en 10 minutes… sans teinture, sans odeur…" at bounding box center [356, 126] width 303 height 76
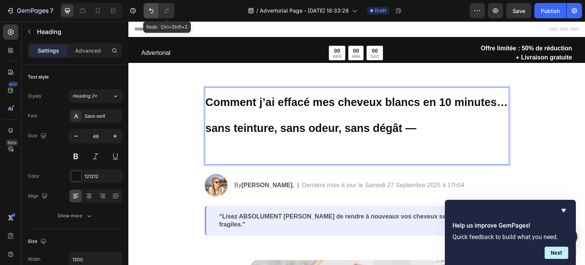
click at [158, 11] on button "Undo/Redo" at bounding box center [151, 10] width 15 height 15
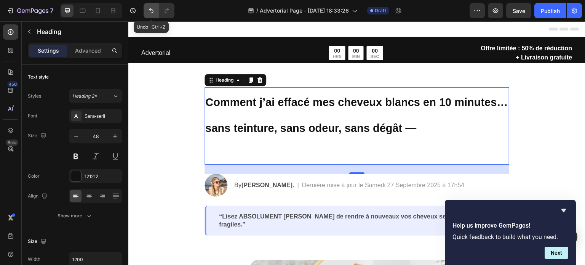
click at [157, 11] on button "Undo/Redo" at bounding box center [151, 10] width 15 height 15
click at [154, 11] on icon "Undo/Redo" at bounding box center [151, 11] width 8 height 8
click at [150, 13] on icon "Undo/Redo" at bounding box center [151, 11] width 8 height 8
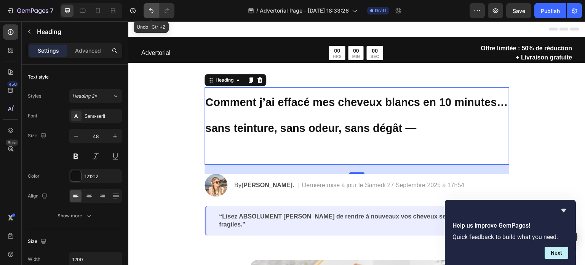
click at [150, 13] on icon "Undo/Redo" at bounding box center [151, 11] width 8 height 8
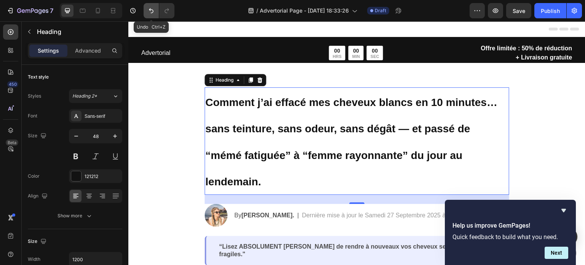
click at [150, 13] on icon "Undo/Redo" at bounding box center [151, 11] width 8 height 8
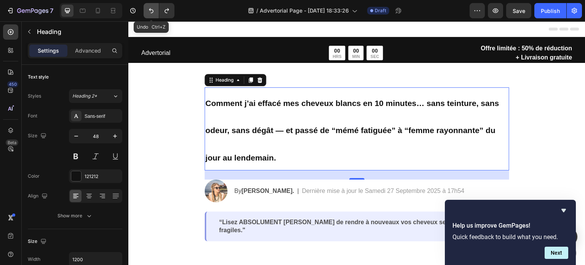
click at [150, 13] on icon "Undo/Redo" at bounding box center [151, 11] width 8 height 8
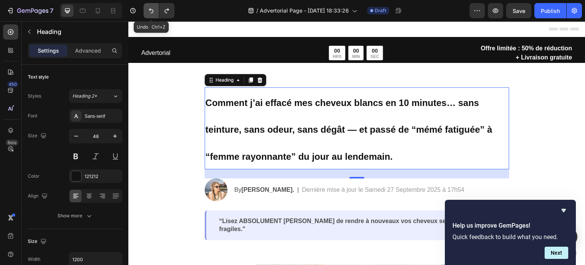
click at [150, 13] on icon "Undo/Redo" at bounding box center [151, 11] width 8 height 8
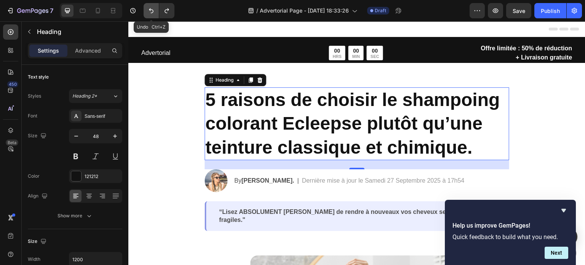
click at [150, 13] on icon "Undo/Redo" at bounding box center [151, 11] width 8 height 8
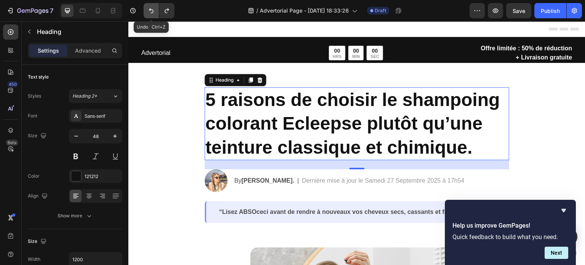
click at [150, 13] on icon "Undo/Redo" at bounding box center [151, 11] width 8 height 8
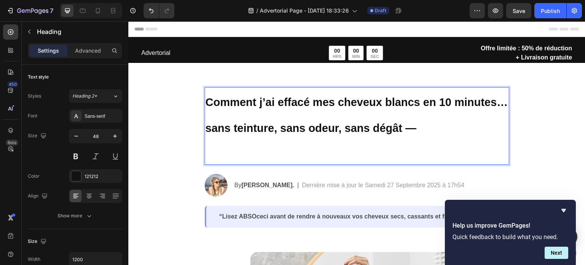
click at [420, 131] on p "Comment j’ai effacé mes cheveux blancs en 10 minutes… sans teinture, sans odeur…" at bounding box center [356, 126] width 303 height 76
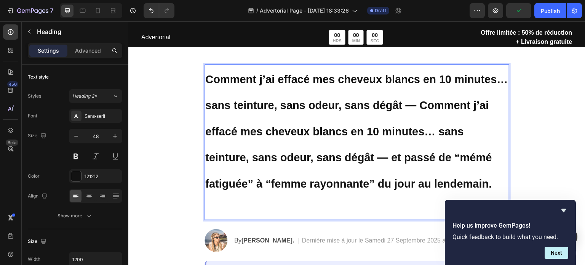
scroll to position [25, 0]
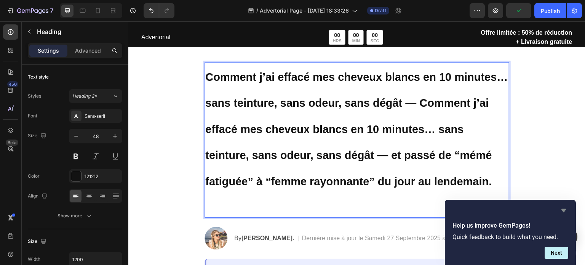
click at [562, 211] on icon "Hide survey" at bounding box center [563, 210] width 9 height 9
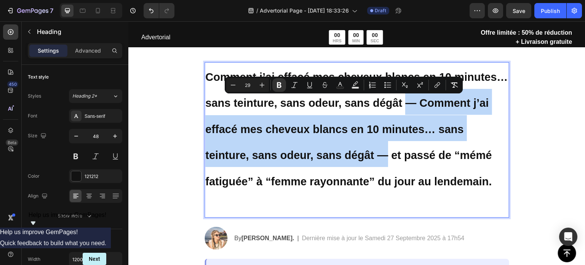
drag, startPoint x: 385, startPoint y: 156, endPoint x: 404, endPoint y: 107, distance: 52.3
click at [404, 107] on strong "Comment j’ai effacé mes cheveux blancs en 10 minutes… sans teinture, sans odeur…" at bounding box center [356, 129] width 303 height 117
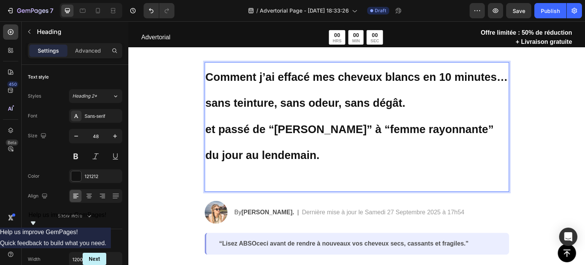
click at [207, 133] on strong "et passé de “[PERSON_NAME]” à “femme rayonnante” du jour au lendemain." at bounding box center [349, 142] width 288 height 38
click at [206, 126] on strong "et passé de “[PERSON_NAME]” à “femme rayonnante” du jour au lendemain." at bounding box center [349, 142] width 288 height 38
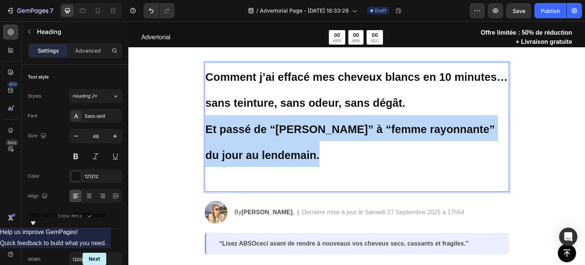
drag, startPoint x: 321, startPoint y: 159, endPoint x: 189, endPoint y: 121, distance: 136.7
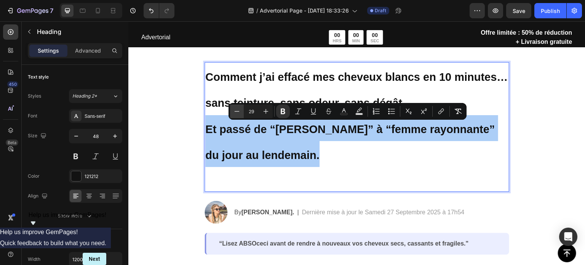
click at [235, 109] on icon "Editor contextual toolbar" at bounding box center [237, 111] width 8 height 8
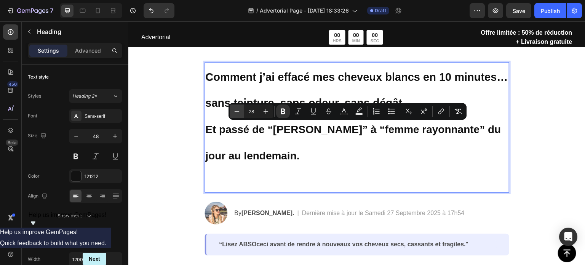
click at [235, 109] on icon "Editor contextual toolbar" at bounding box center [237, 111] width 8 height 8
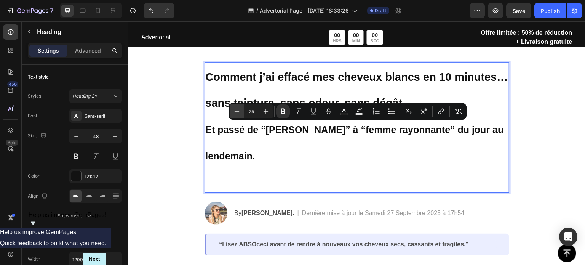
click at [235, 109] on icon "Editor contextual toolbar" at bounding box center [237, 111] width 8 height 8
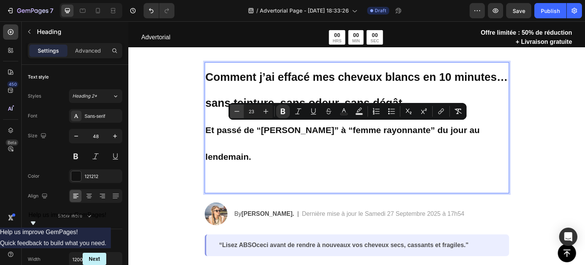
click at [235, 109] on icon "Editor contextual toolbar" at bounding box center [237, 111] width 8 height 8
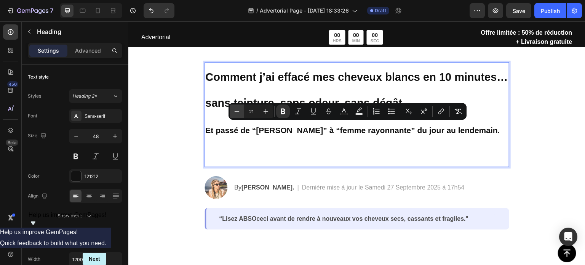
click at [235, 109] on icon "Editor contextual toolbar" at bounding box center [237, 111] width 8 height 8
type input "19"
click at [237, 150] on p "Comment j’ai effacé mes cheveux blancs en 10 minutes… sans teinture, sans odeur…" at bounding box center [356, 115] width 303 height 104
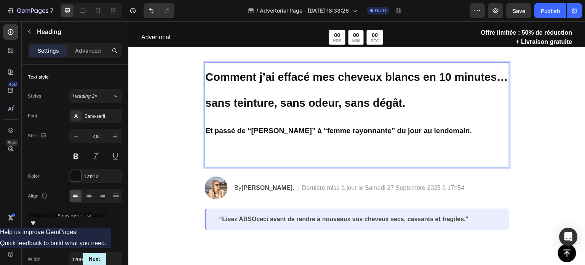
click at [404, 96] on p "Comment j’ai effacé mes cheveux blancs en 10 minutes… sans teinture, sans odeur…" at bounding box center [356, 115] width 303 height 104
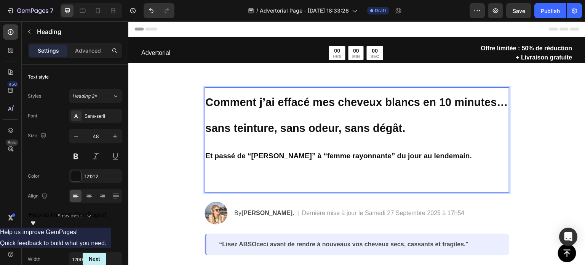
scroll to position [0, 0]
click at [425, 128] on p "Comment j’ai effacé mes cheveux blancs en 10 minutes… sans teinture, sans odeur…" at bounding box center [356, 140] width 303 height 104
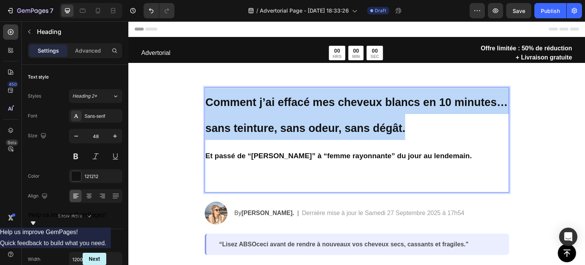
drag, startPoint x: 426, startPoint y: 129, endPoint x: 195, endPoint y: 101, distance: 233.2
click at [198, 101] on section "Comment j’ai effacé mes cheveux blancs en 10 minutes… sans teinture, sans odeur…" at bounding box center [356, 159] width 317 height 192
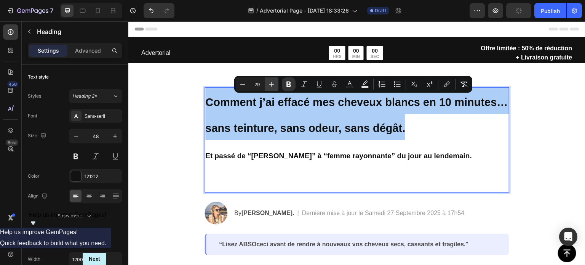
click at [273, 85] on icon "Editor contextual toolbar" at bounding box center [272, 84] width 8 height 8
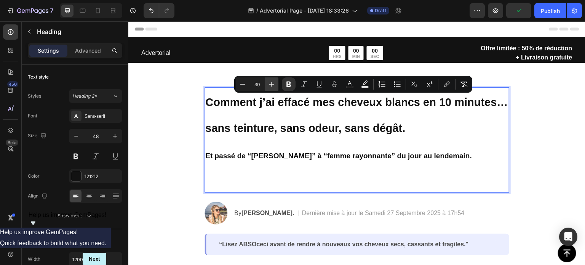
click at [273, 85] on icon "Editor contextual toolbar" at bounding box center [272, 84] width 8 height 8
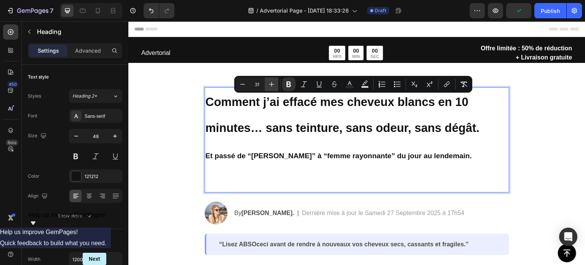
click at [273, 85] on icon "Editor contextual toolbar" at bounding box center [272, 84] width 8 height 8
type input "32"
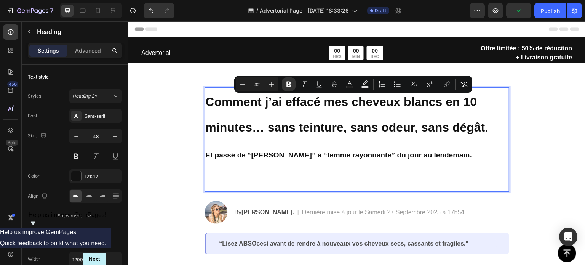
click at [439, 131] on strong "Comment j’ai effacé mes cheveux blancs en 10 minutes… sans teinture, sans odeur…" at bounding box center [346, 114] width 283 height 39
click at [503, 149] on p "Comment j’ai effacé mes cheveux blancs en 10 minutes… sans teinture, sans odeur…" at bounding box center [356, 139] width 303 height 103
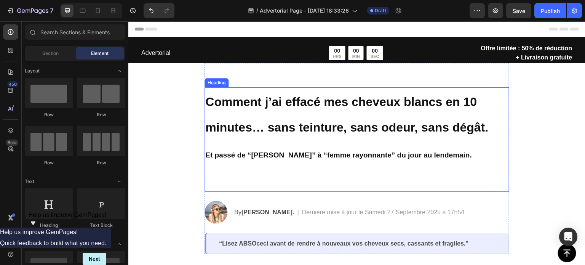
click at [231, 156] on strong "Et passé de “[PERSON_NAME]” à “femme rayonnante” du jour au lendemain." at bounding box center [338, 155] width 267 height 8
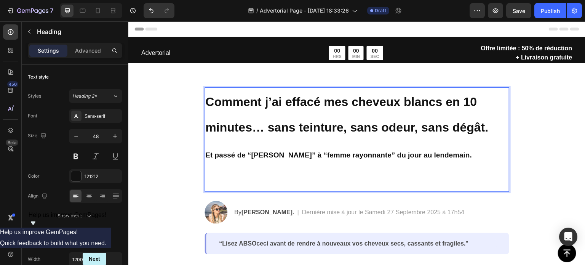
click at [415, 150] on p "Comment j’ai effacé mes cheveux blancs en 10 minutes… sans teinture, sans odeur…" at bounding box center [356, 139] width 303 height 103
click at [462, 152] on p "Comment j’ai effacé mes cheveux blancs en 10 minutes… sans teinture, sans odeur…" at bounding box center [356, 139] width 303 height 103
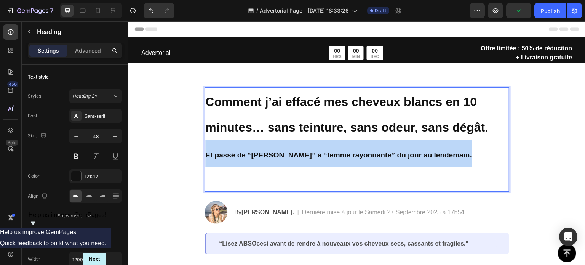
drag, startPoint x: 468, startPoint y: 155, endPoint x: 188, endPoint y: 150, distance: 279.1
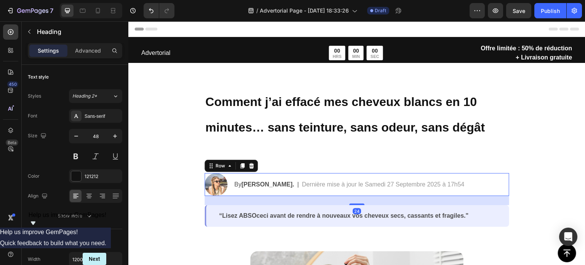
click at [506, 174] on section "⁠⁠⁠⁠⁠⁠⁠ Comment j’ai effacé mes cheveux blancs en 10 minutes… sans teinture, sa…" at bounding box center [356, 145] width 317 height 164
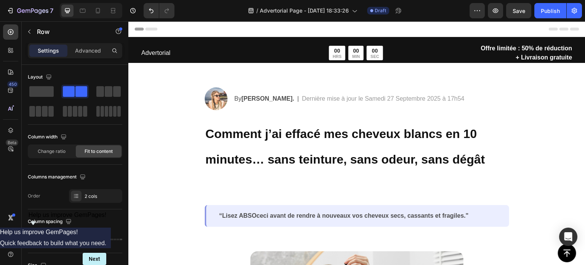
click at [201, 118] on section "Image By [PERSON_NAME]. Text Block | Text Block Dernière mise à jour le Samedi …" at bounding box center [356, 145] width 317 height 164
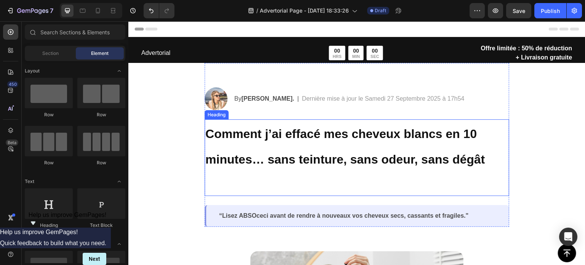
click at [327, 159] on strong "Comment j’ai effacé mes cheveux blancs en 10 minutes… sans teinture, sans odeur…" at bounding box center [344, 146] width 279 height 39
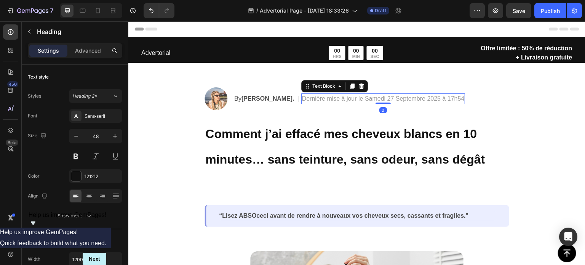
click at [302, 95] on p "Dernière mise à jour le Samedi 27 Septembre 2025 à 17h54" at bounding box center [383, 98] width 163 height 9
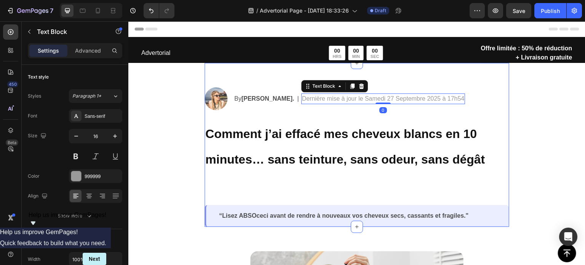
click at [235, 86] on div "Image By [PERSON_NAME]. Text Block | Text Block Dernière mise à jour le Samedi …" at bounding box center [356, 145] width 305 height 164
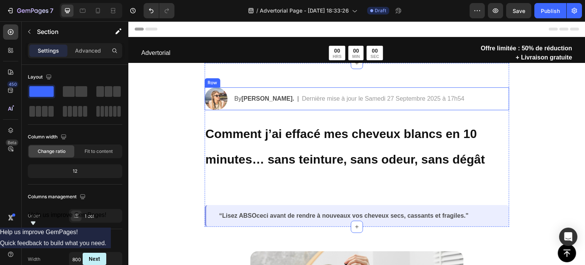
click at [233, 90] on div "By [PERSON_NAME]. Text Block | Text Block Dernière mise à jour le Samedi 27 Sep…" at bounding box center [371, 98] width 276 height 23
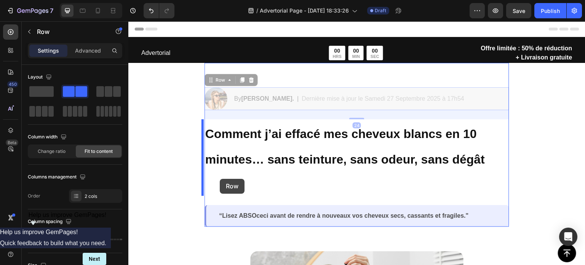
drag, startPoint x: 226, startPoint y: 90, endPoint x: 220, endPoint y: 179, distance: 88.9
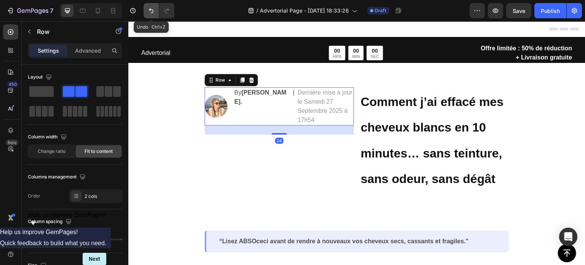
click at [148, 16] on button "Undo/Redo" at bounding box center [151, 10] width 15 height 15
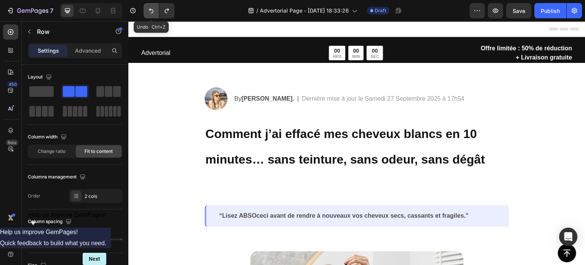
click at [152, 14] on icon "Undo/Redo" at bounding box center [151, 11] width 8 height 8
